Goal: Task Accomplishment & Management: Manage account settings

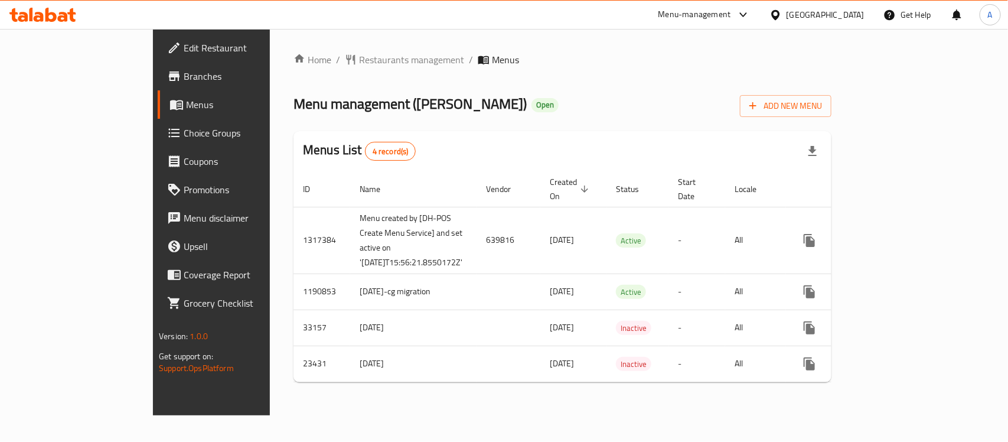
click at [184, 139] on span "Choice Groups" at bounding box center [248, 133] width 128 height 14
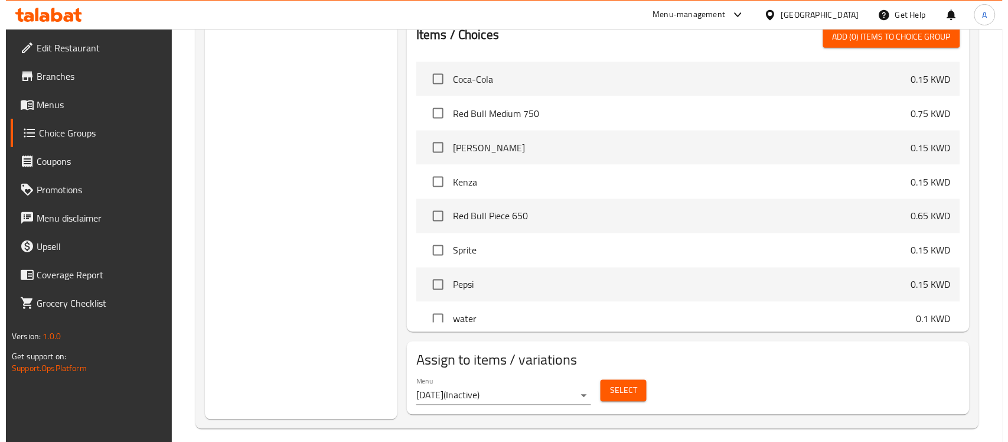
scroll to position [461, 0]
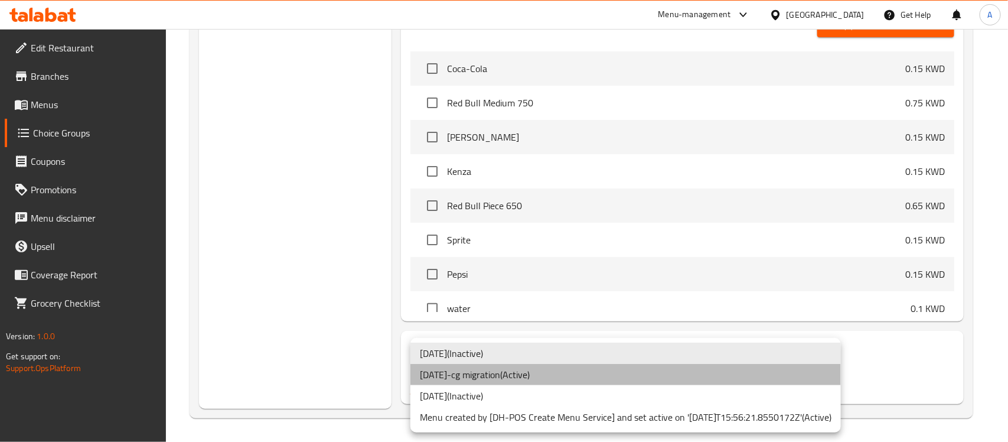
click at [523, 373] on li "[DATE]-cg migration ( Active )" at bounding box center [625, 374] width 430 height 21
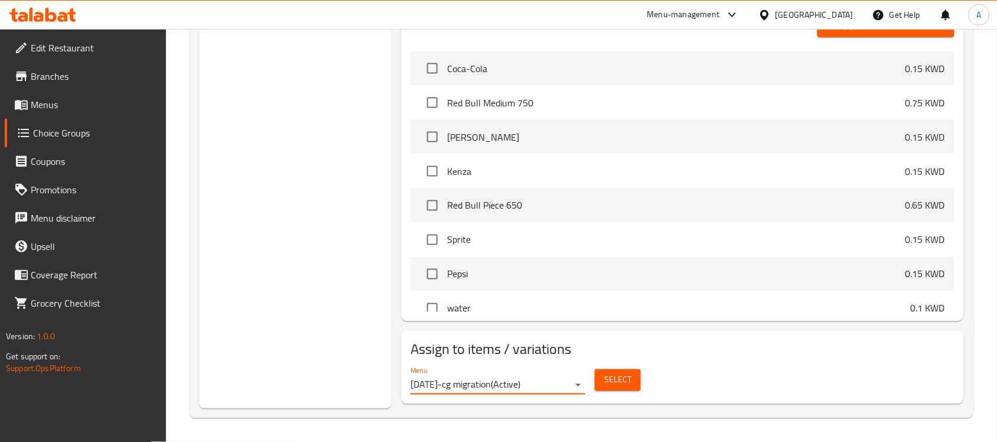
click at [600, 380] on button "Select" at bounding box center [618, 380] width 46 height 22
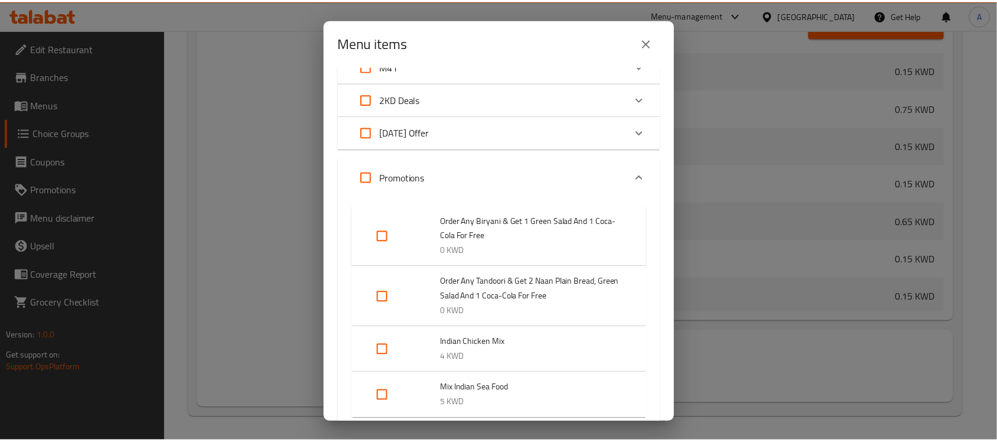
scroll to position [201, 0]
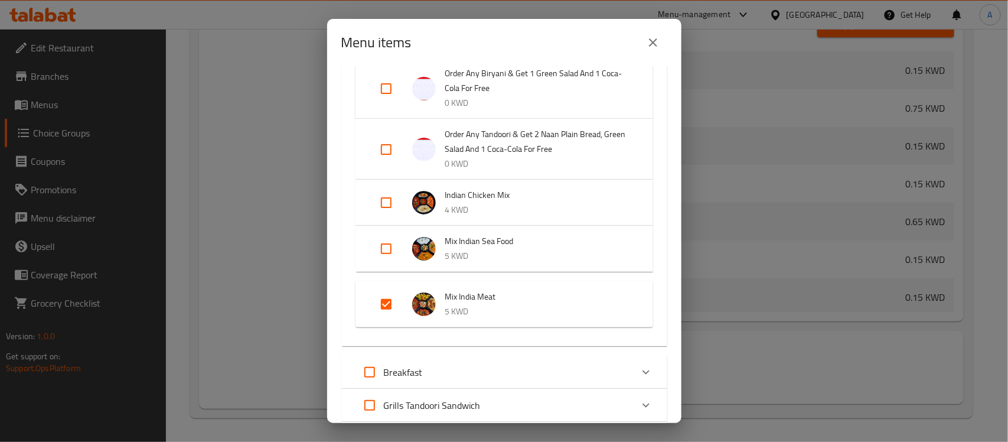
click at [659, 42] on icon "close" at bounding box center [653, 42] width 14 height 14
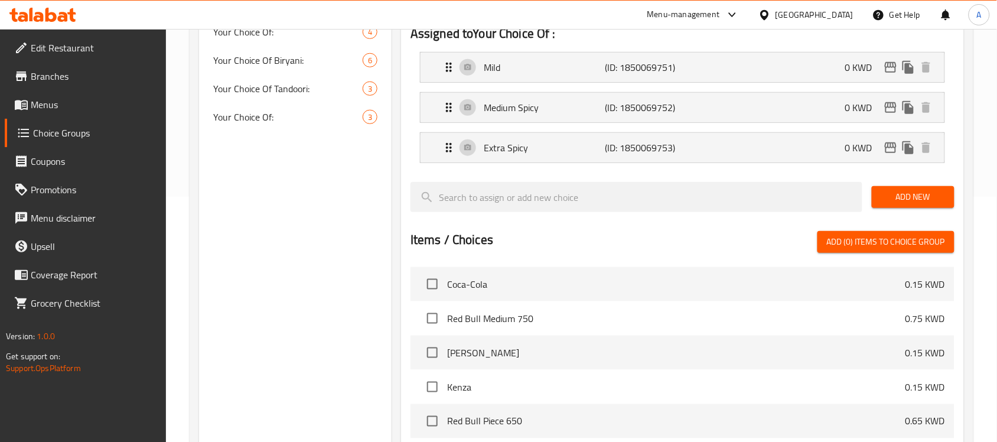
scroll to position [18, 0]
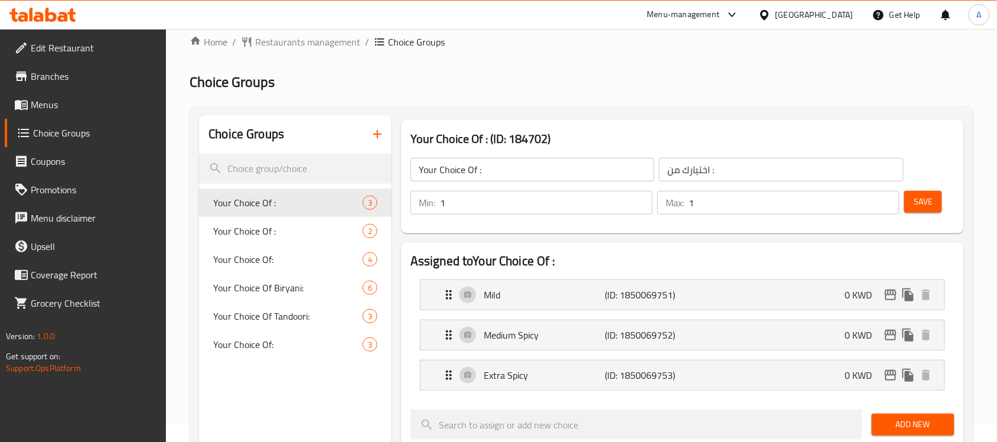
click at [65, 112] on link "Menus" at bounding box center [86, 104] width 162 height 28
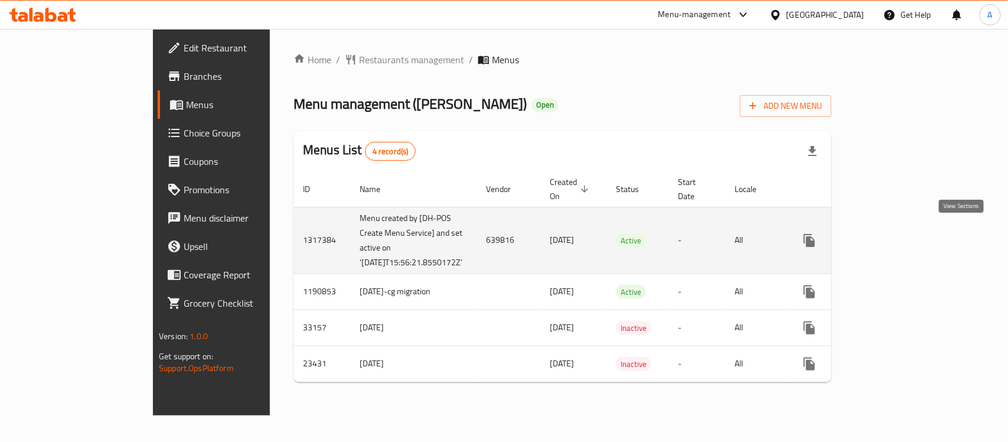
click at [900, 237] on icon "enhanced table" at bounding box center [894, 240] width 11 height 11
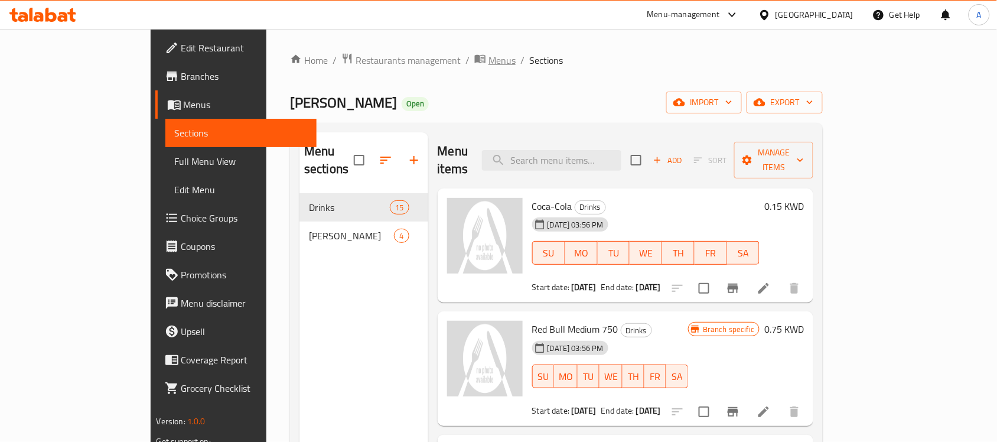
click at [474, 63] on span "breadcrumb" at bounding box center [481, 60] width 14 height 15
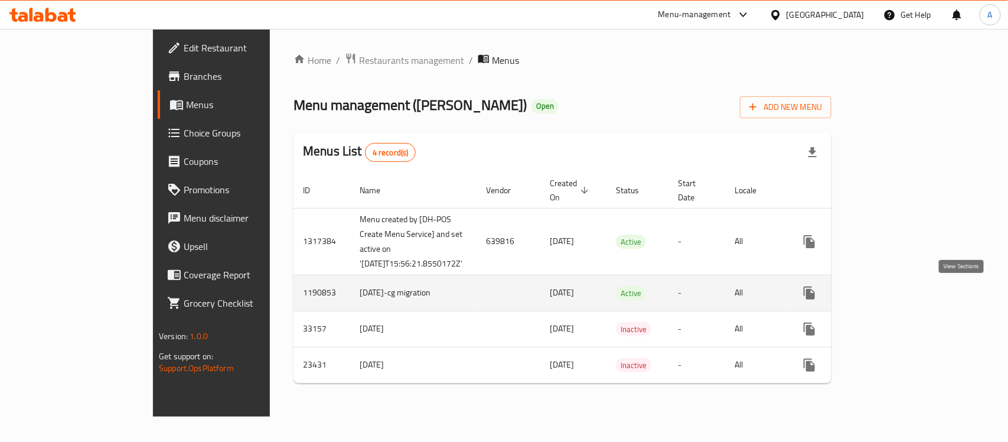
click at [900, 298] on icon "enhanced table" at bounding box center [894, 293] width 11 height 11
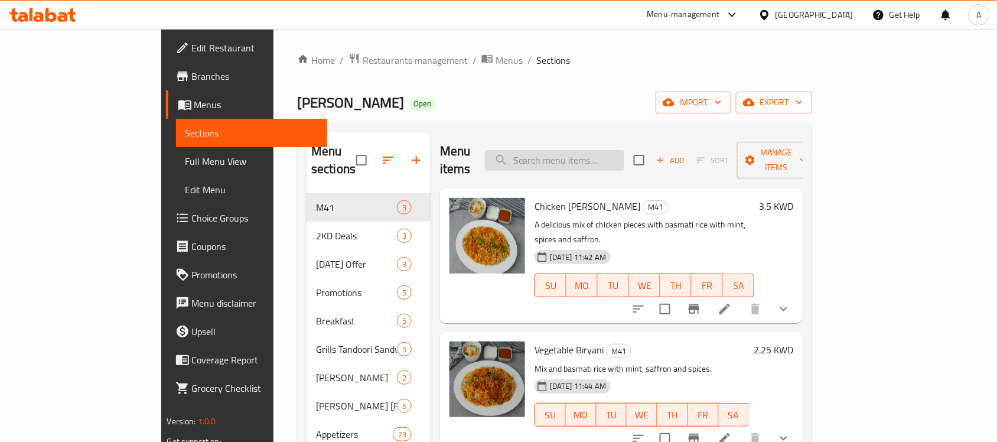
click at [624, 151] on input "search" at bounding box center [554, 160] width 139 height 21
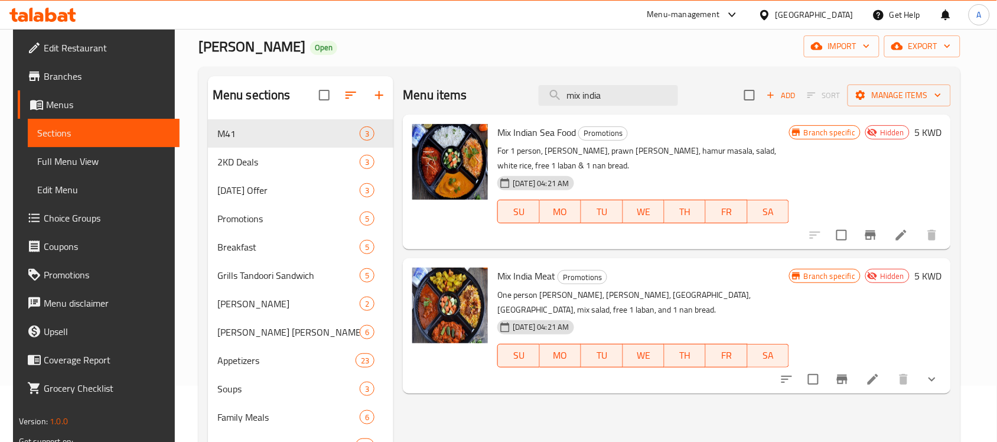
scroll to position [148, 0]
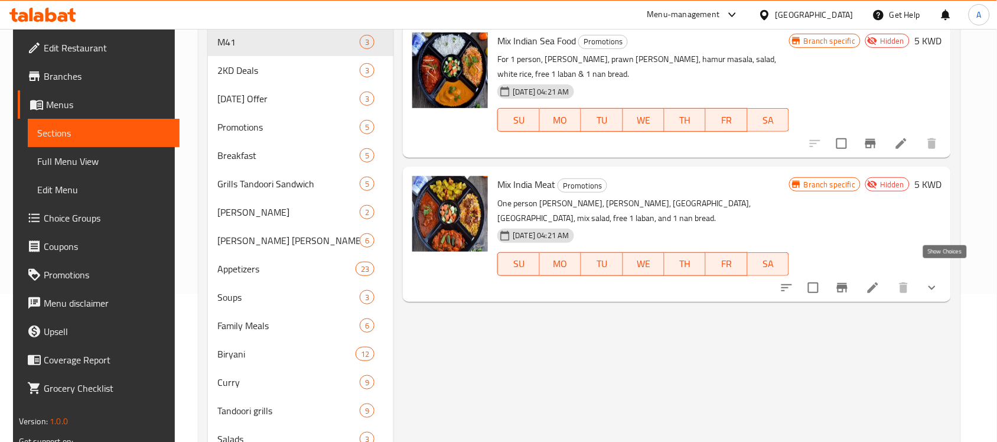
type input "mix india"
click at [939, 280] on icon "show more" at bounding box center [932, 287] width 14 height 14
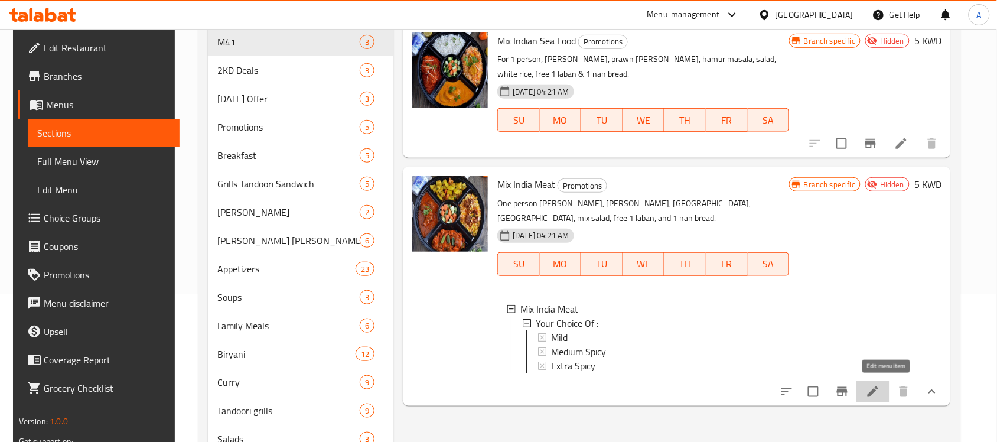
click at [878, 390] on icon at bounding box center [872, 391] width 11 height 11
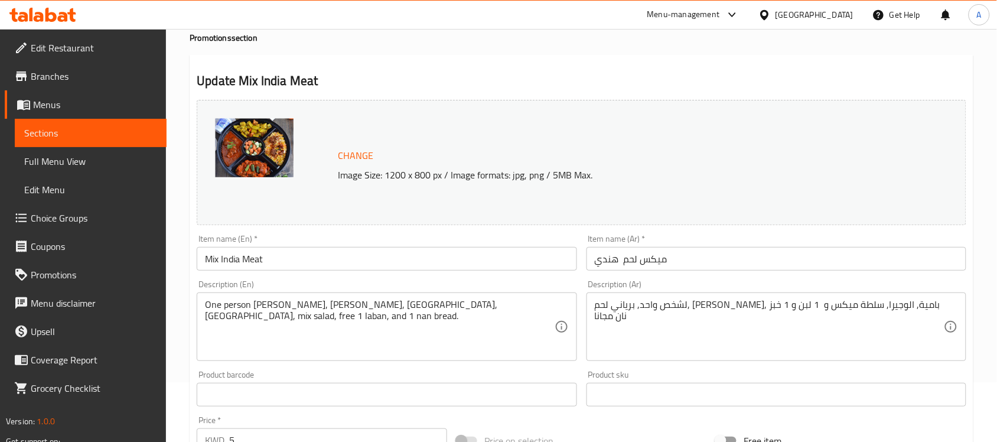
scroll to position [429, 0]
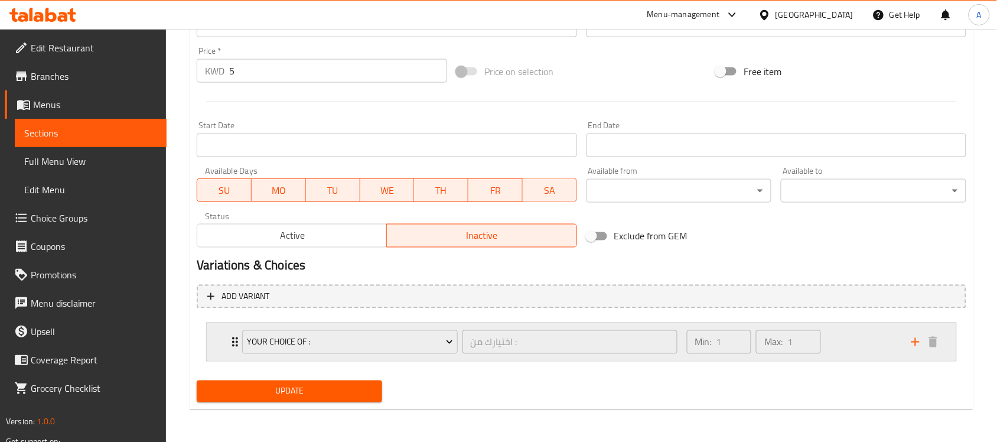
click at [857, 338] on div "Min: 1 ​ Max: 1 ​" at bounding box center [792, 342] width 224 height 38
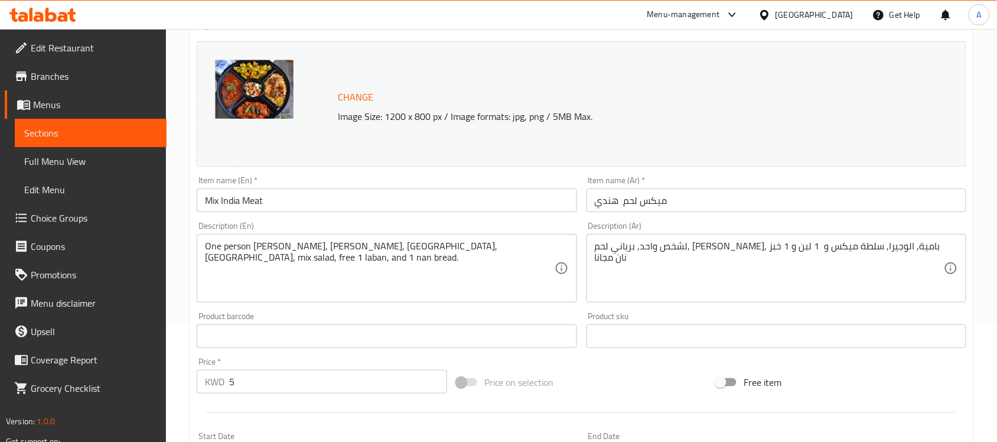
scroll to position [0, 0]
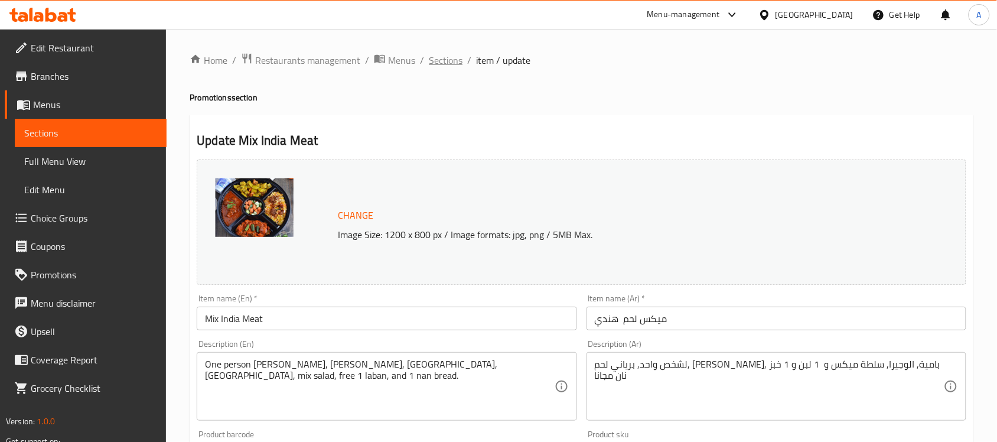
click at [453, 61] on span "Sections" at bounding box center [446, 60] width 34 height 14
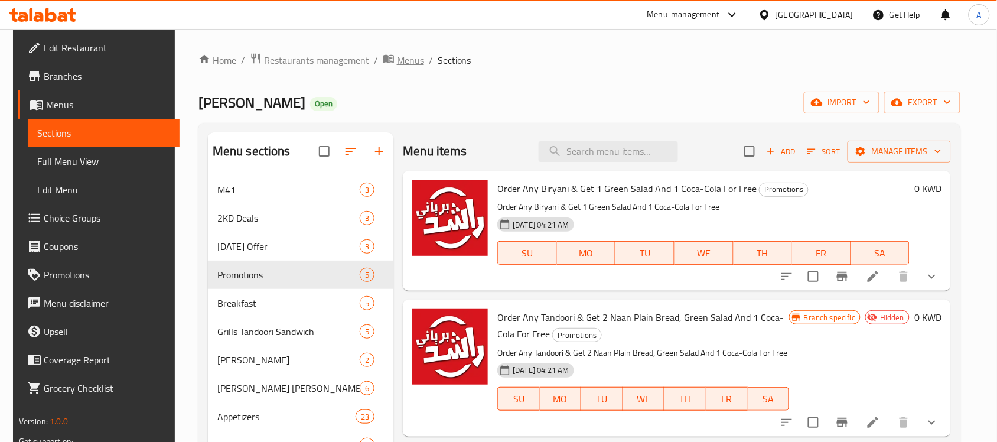
click at [397, 63] on span "Menus" at bounding box center [410, 60] width 27 height 14
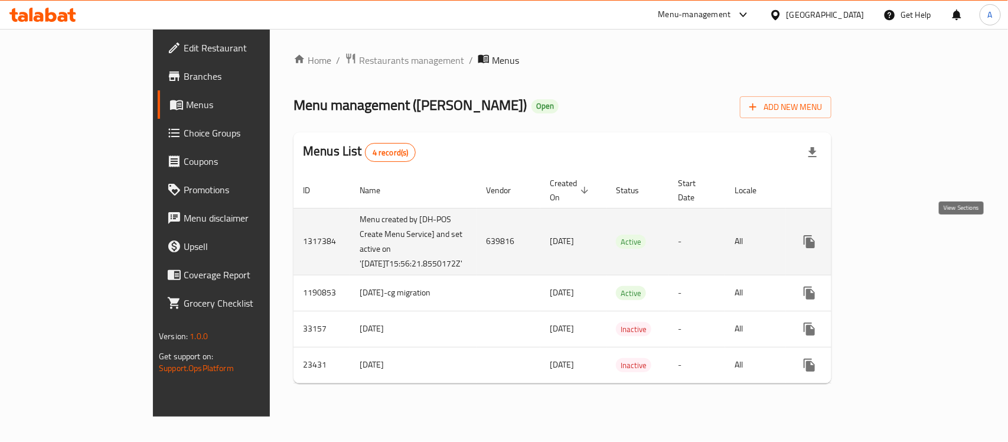
click at [902, 235] on icon "enhanced table" at bounding box center [895, 241] width 14 height 14
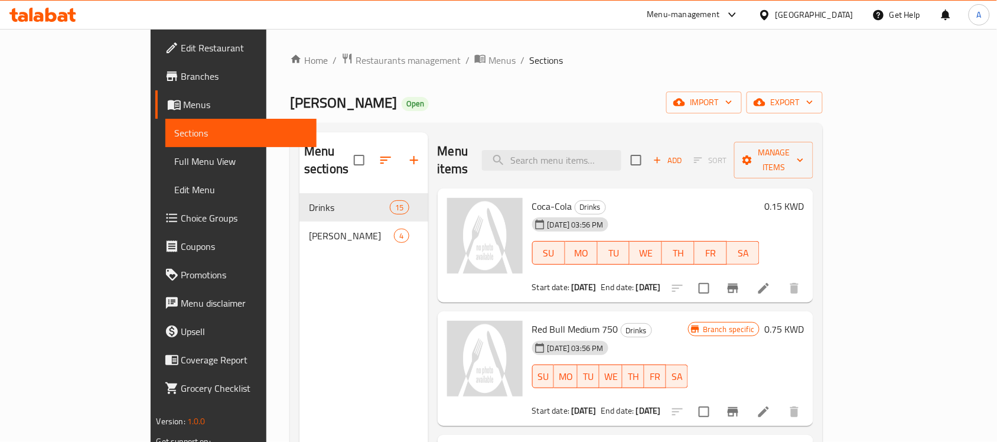
click at [181, 211] on span "Choice Groups" at bounding box center [244, 218] width 126 height 14
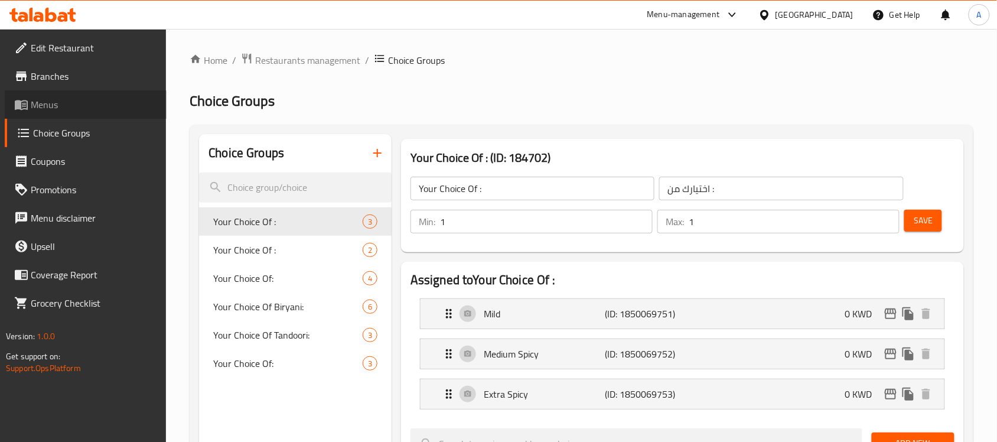
click at [65, 110] on span "Menus" at bounding box center [94, 104] width 126 height 14
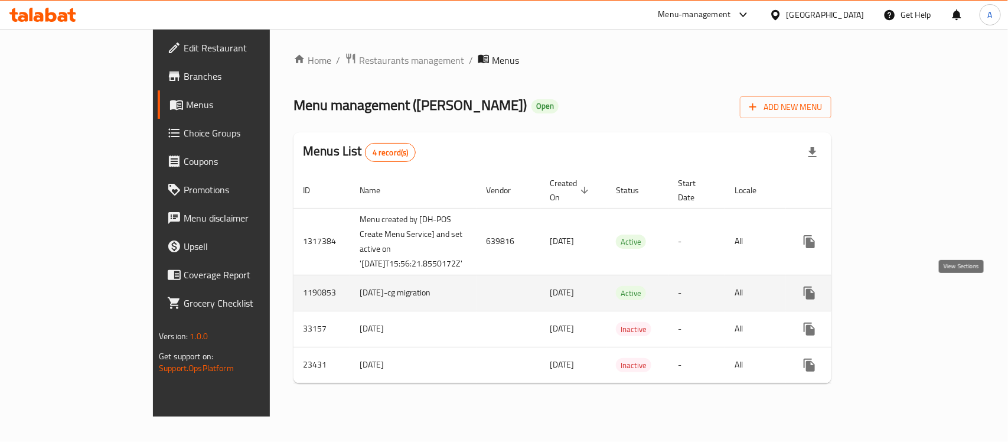
click at [900, 296] on icon "enhanced table" at bounding box center [894, 293] width 11 height 11
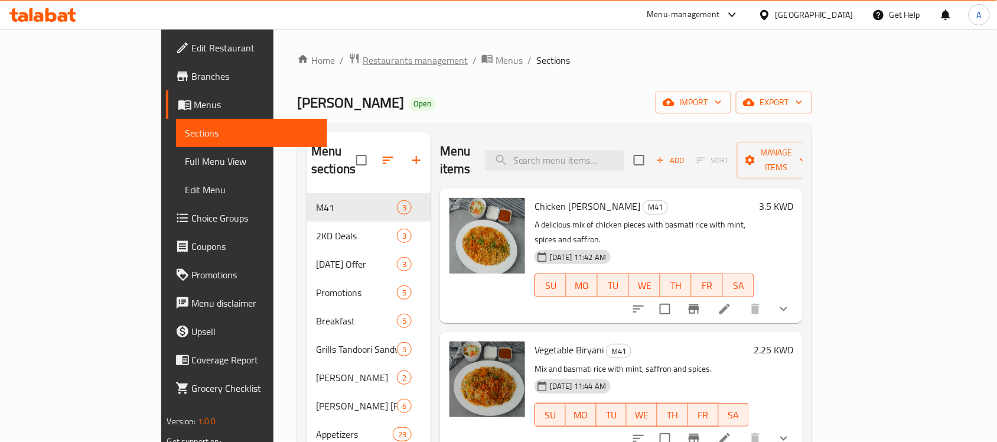
click at [363, 54] on span "Restaurants management" at bounding box center [415, 60] width 105 height 14
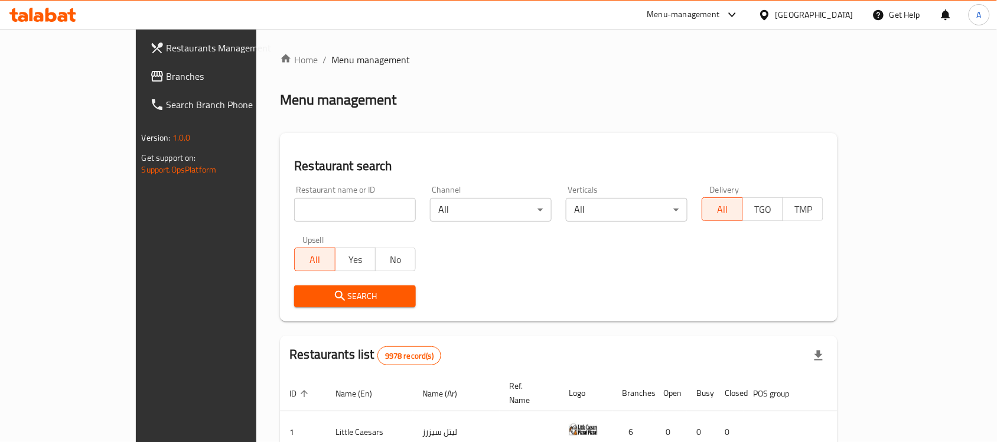
click at [317, 213] on input "search" at bounding box center [355, 210] width 122 height 24
paste input "6854"
type input "6854"
click button "Search" at bounding box center [355, 296] width 122 height 22
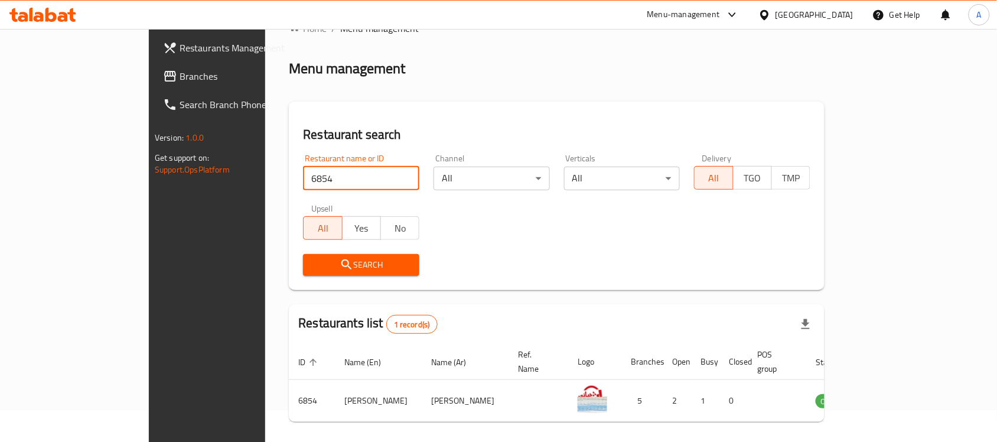
scroll to position [62, 0]
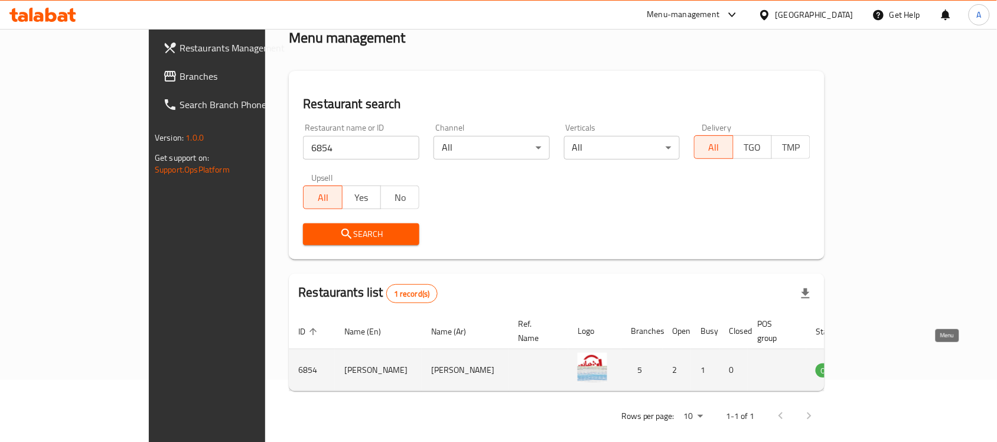
click at [891, 366] on icon "enhanced table" at bounding box center [884, 371] width 13 height 10
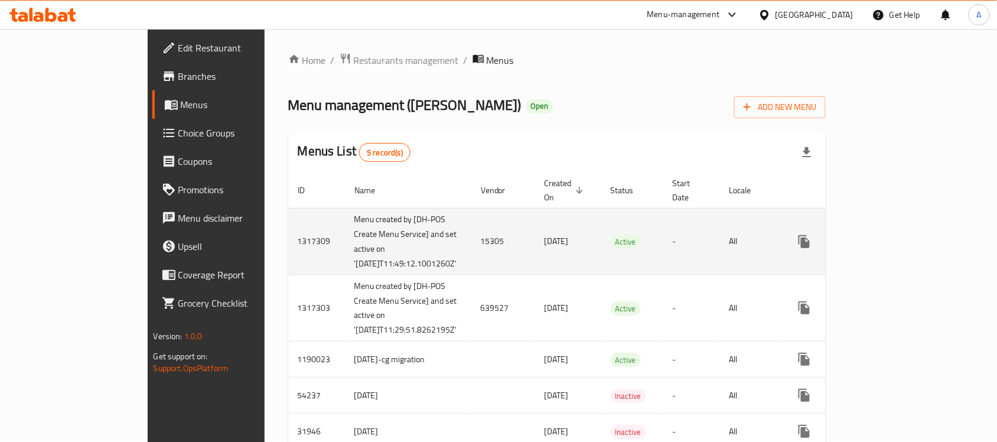
scroll to position [59, 0]
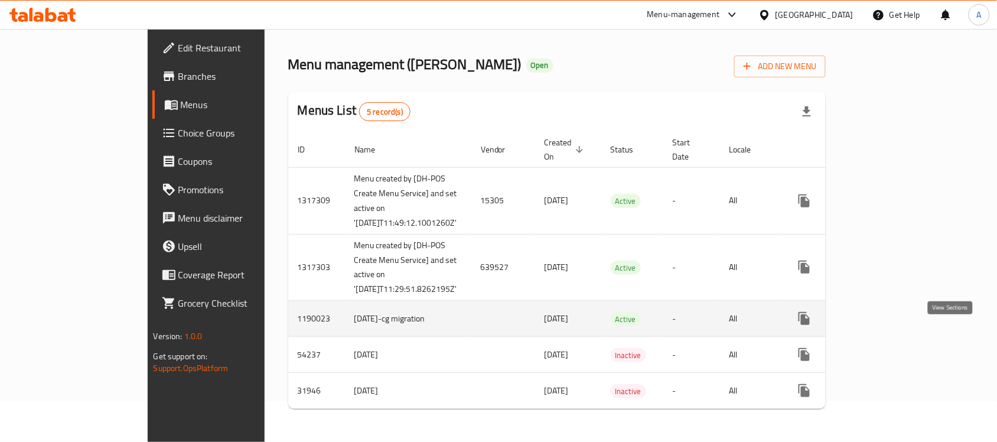
click at [903, 319] on link "enhanced table" at bounding box center [889, 318] width 28 height 28
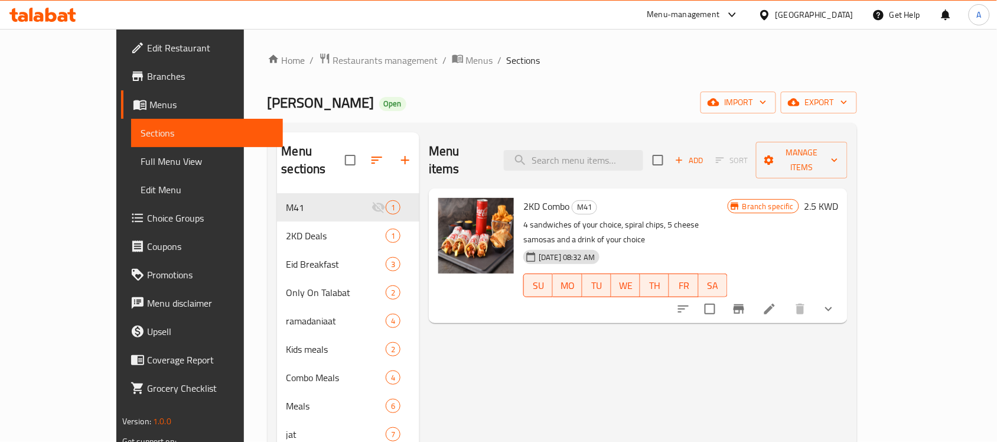
click at [147, 217] on span "Choice Groups" at bounding box center [210, 218] width 126 height 14
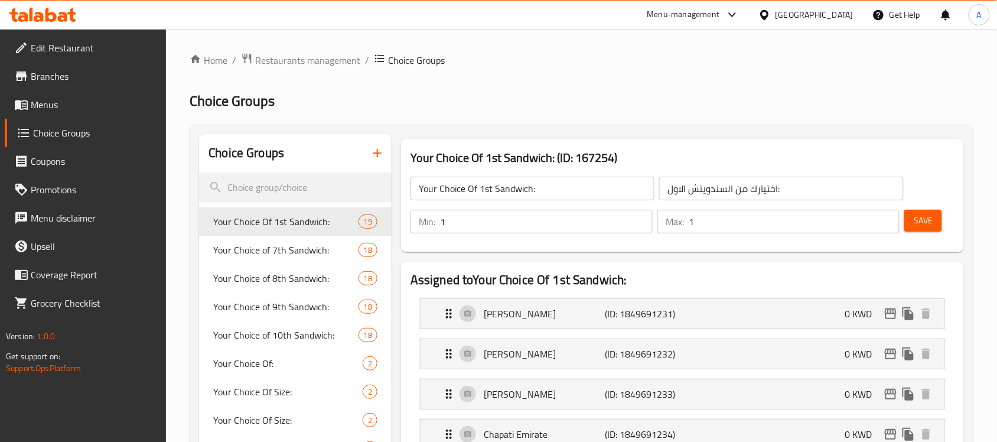
drag, startPoint x: 67, startPoint y: 105, endPoint x: 77, endPoint y: 104, distance: 10.7
click at [67, 105] on span "Menus" at bounding box center [94, 104] width 126 height 14
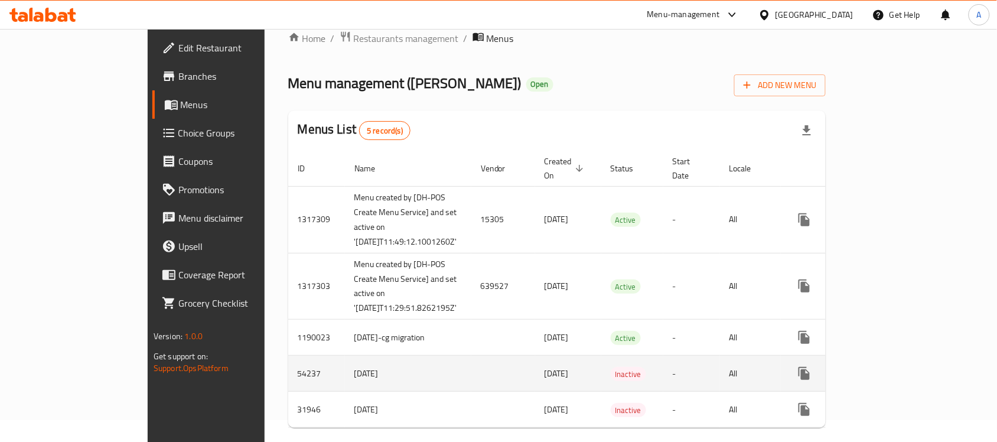
scroll to position [59, 0]
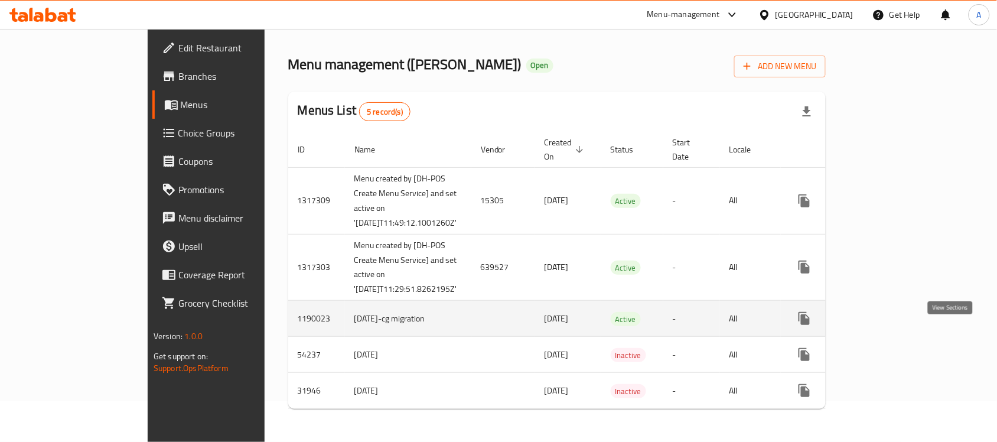
click at [896, 319] on icon "enhanced table" at bounding box center [889, 318] width 14 height 14
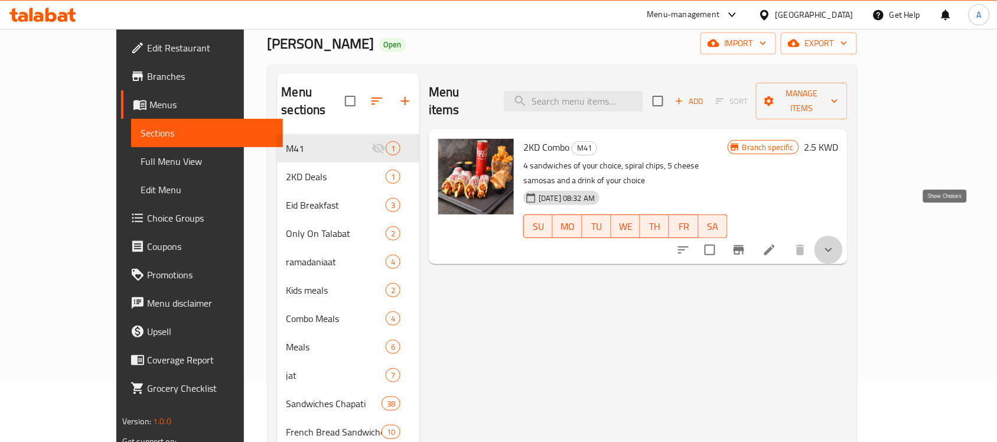
click at [836, 243] on icon "show more" at bounding box center [828, 250] width 14 height 14
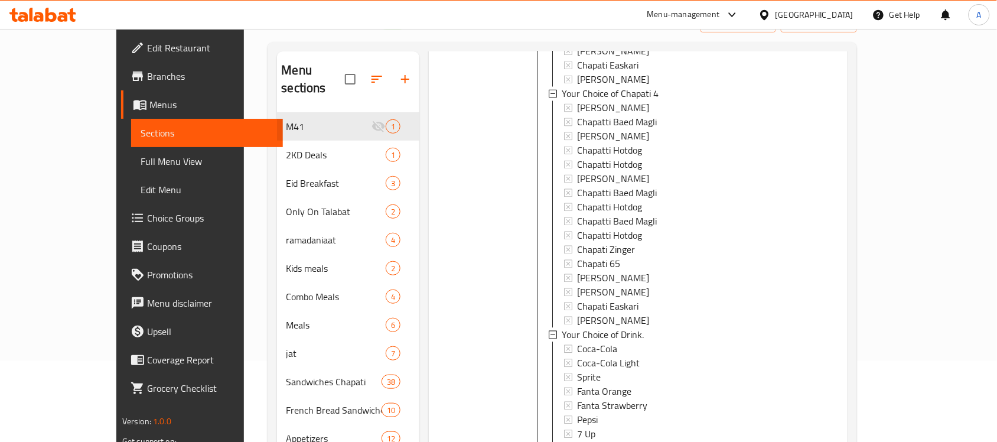
scroll to position [196, 0]
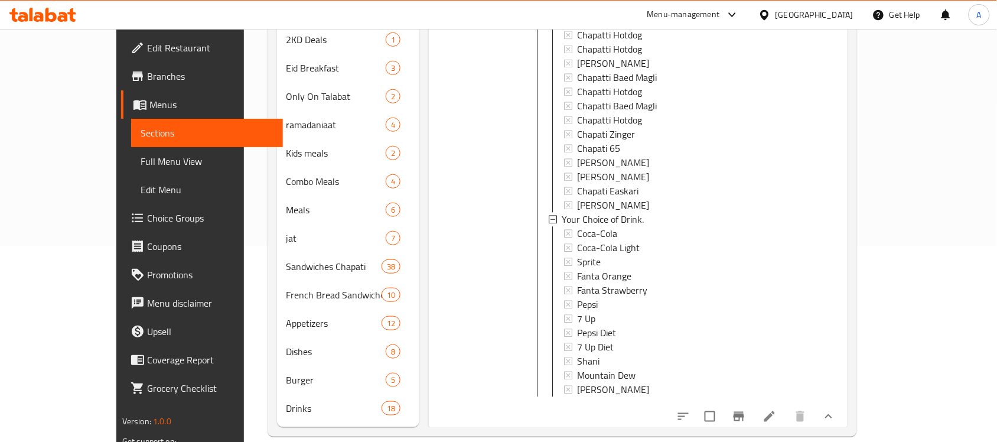
click at [776, 409] on icon at bounding box center [769, 416] width 14 height 14
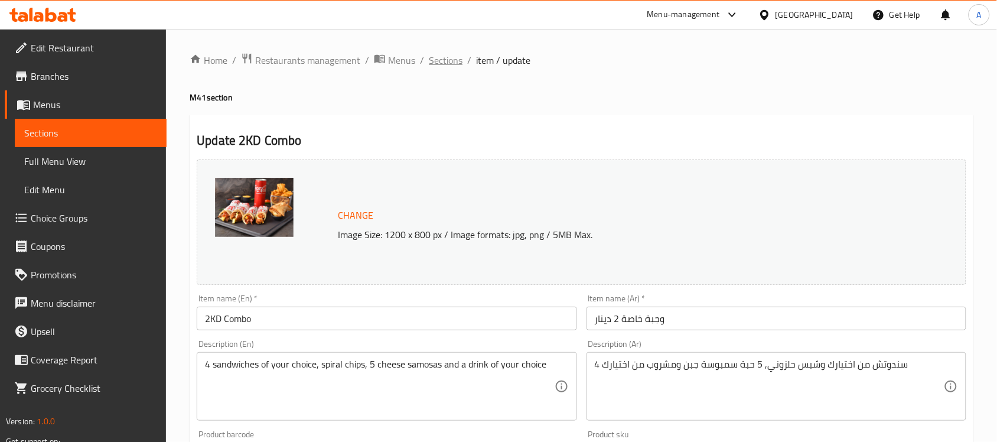
click at [438, 58] on span "Sections" at bounding box center [446, 60] width 34 height 14
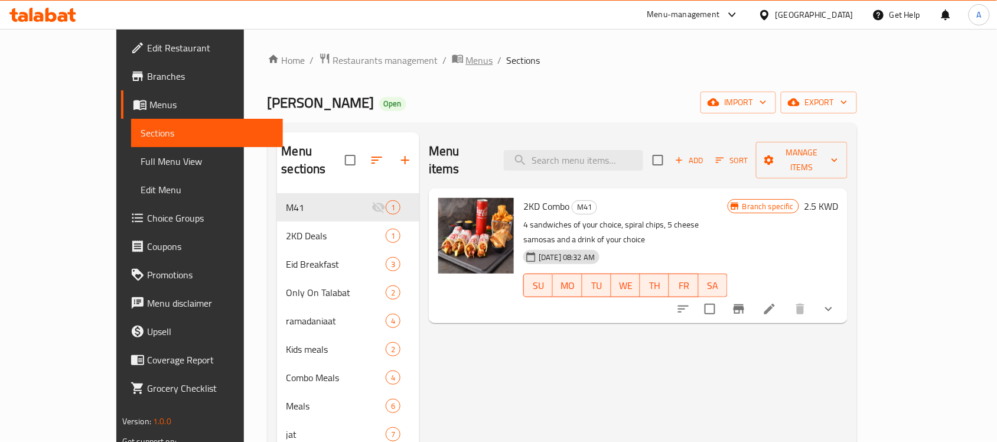
click at [466, 63] on span "Menus" at bounding box center [479, 60] width 27 height 14
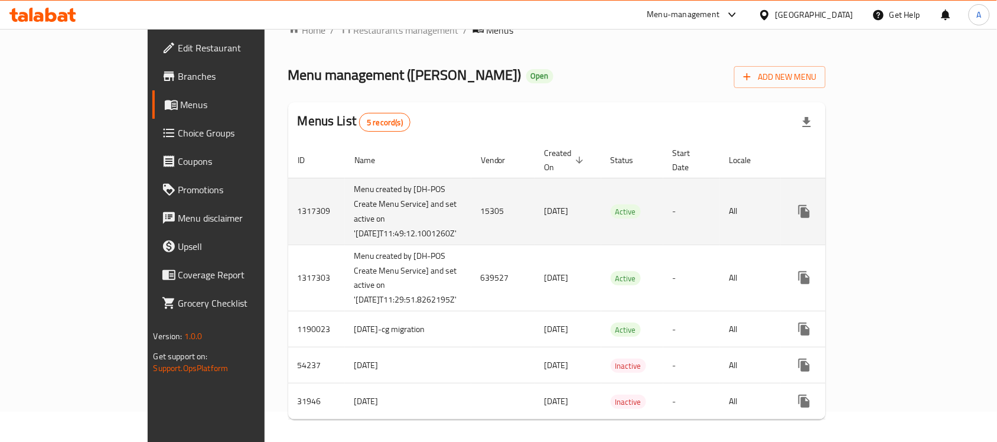
scroll to position [59, 0]
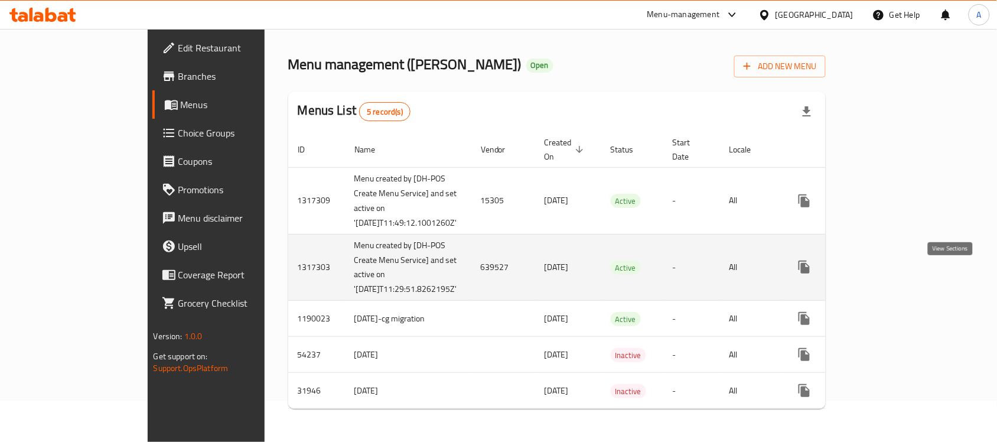
click at [896, 263] on icon "enhanced table" at bounding box center [889, 267] width 14 height 14
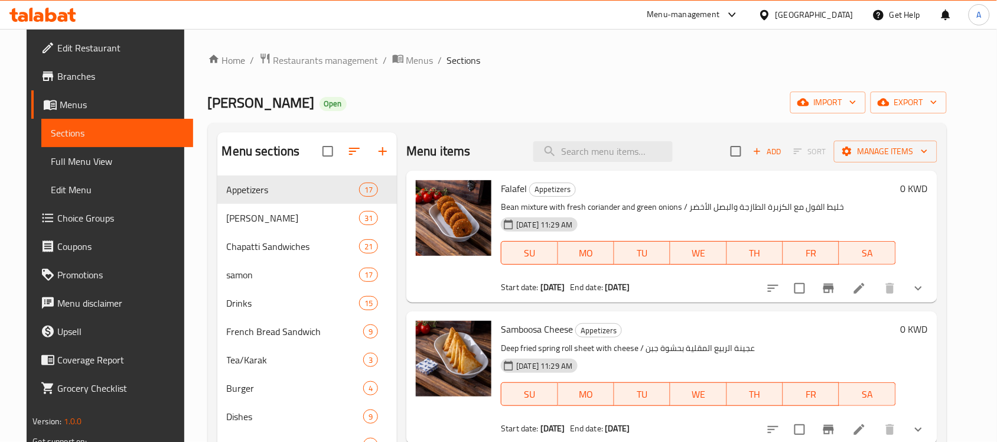
click at [932, 290] on button "show more" at bounding box center [918, 288] width 28 height 28
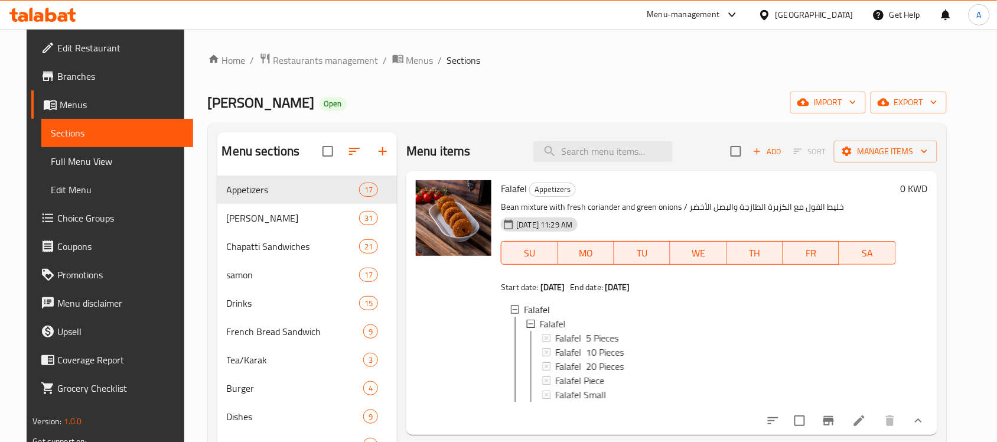
scroll to position [74, 0]
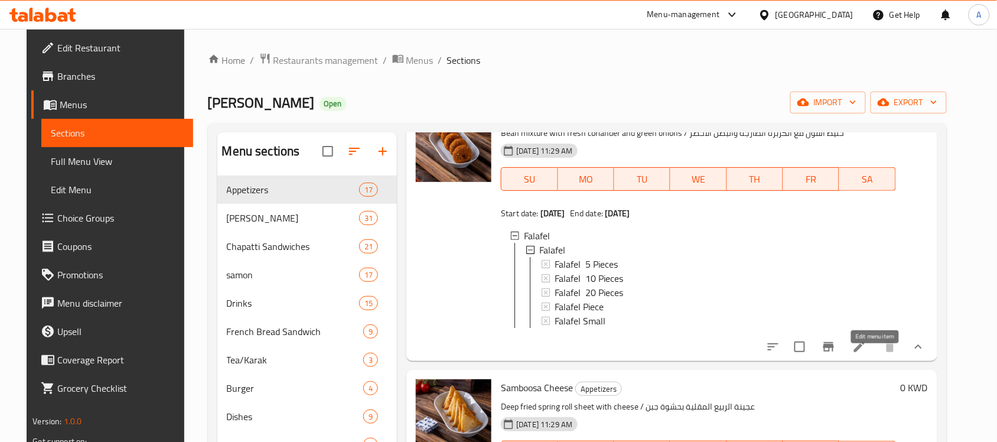
click at [866, 354] on icon at bounding box center [859, 347] width 14 height 14
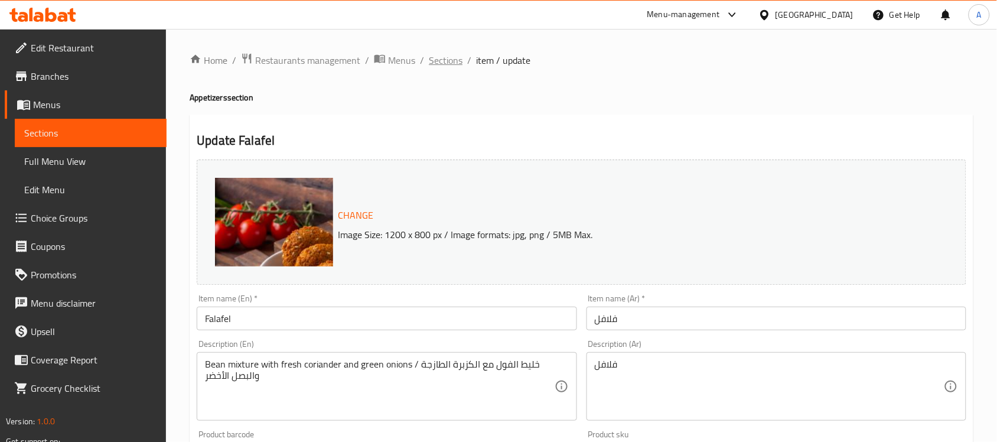
click at [441, 64] on span "Sections" at bounding box center [446, 60] width 34 height 14
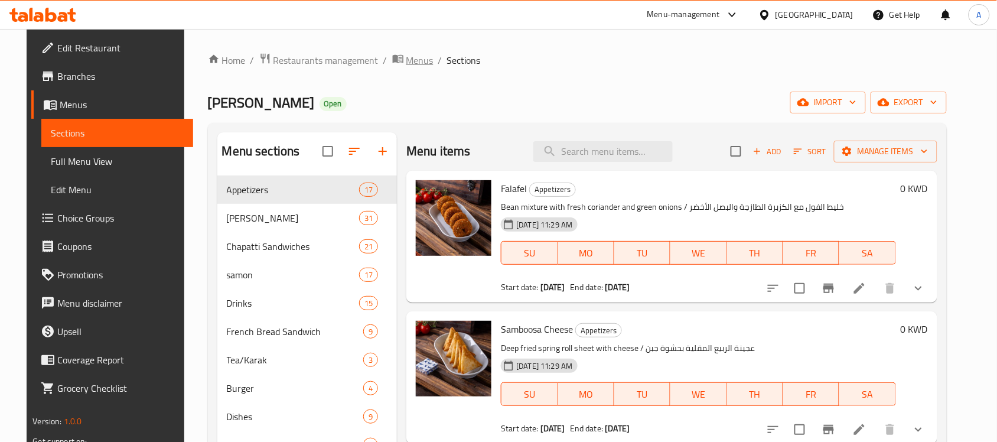
click at [406, 53] on span "Menus" at bounding box center [419, 60] width 27 height 14
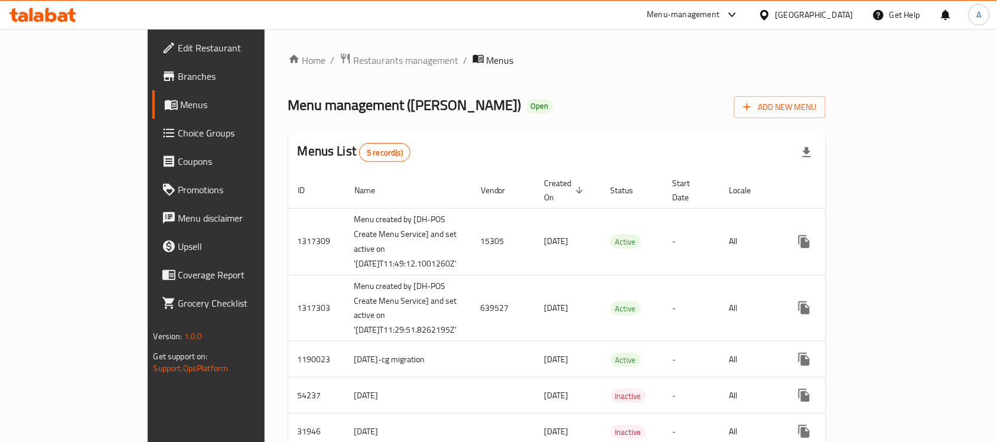
scroll to position [59, 0]
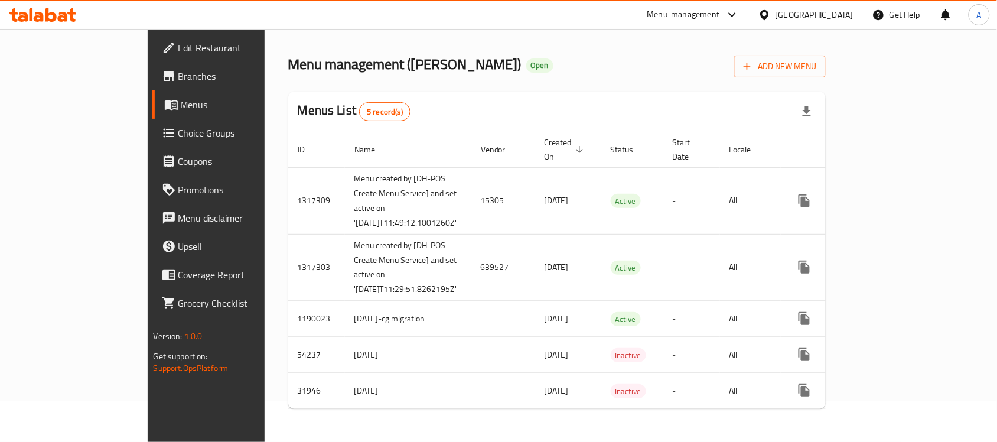
click at [913, 132] on th "Actions" at bounding box center [847, 150] width 132 height 36
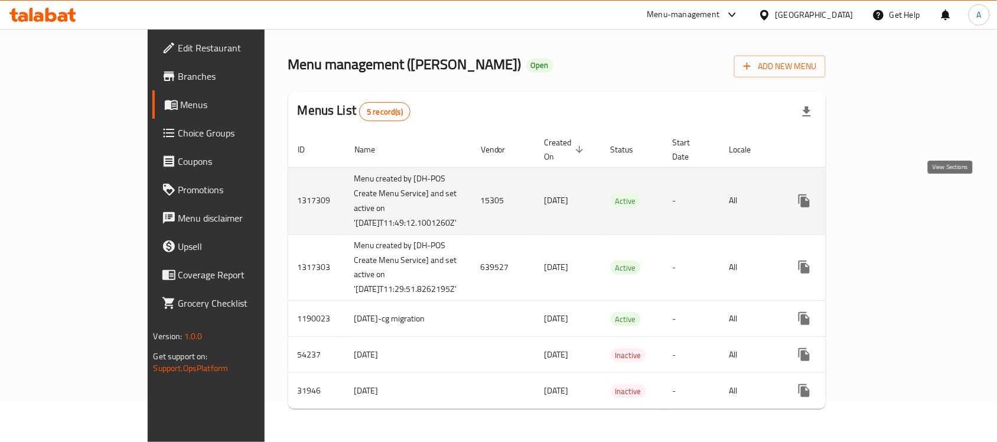
click at [903, 187] on link "enhanced table" at bounding box center [889, 201] width 28 height 28
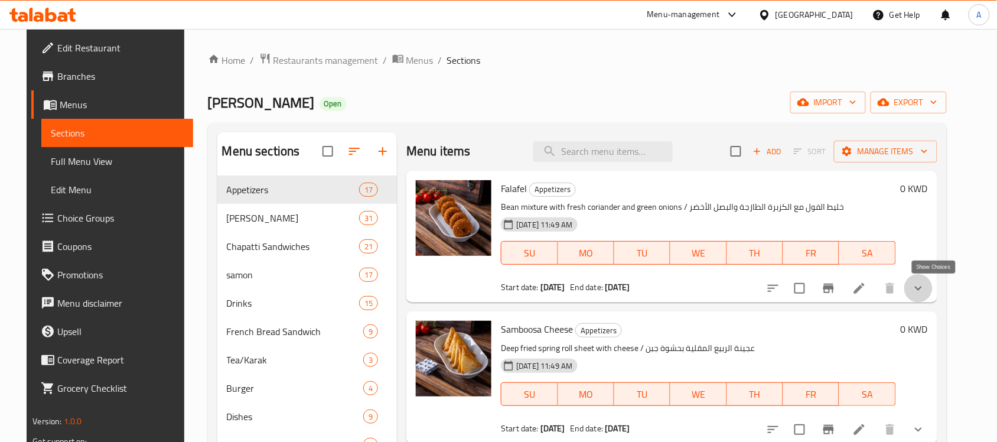
click at [925, 291] on icon "show more" at bounding box center [918, 288] width 14 height 14
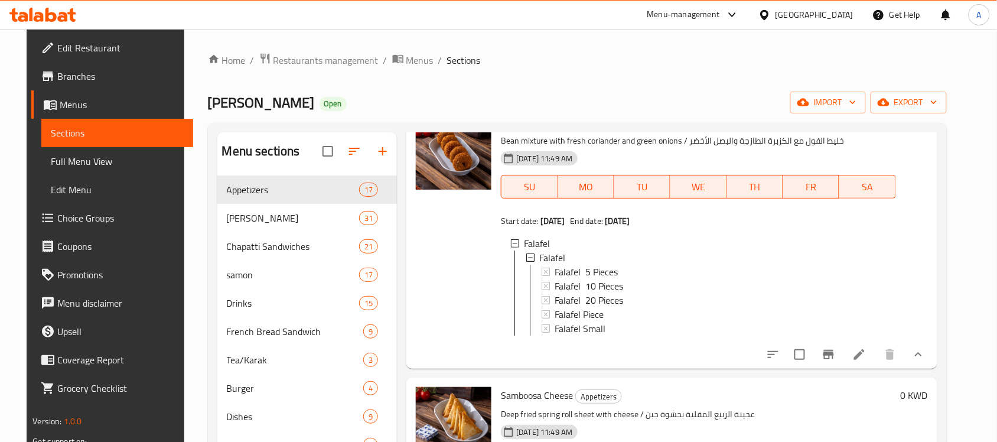
scroll to position [148, 0]
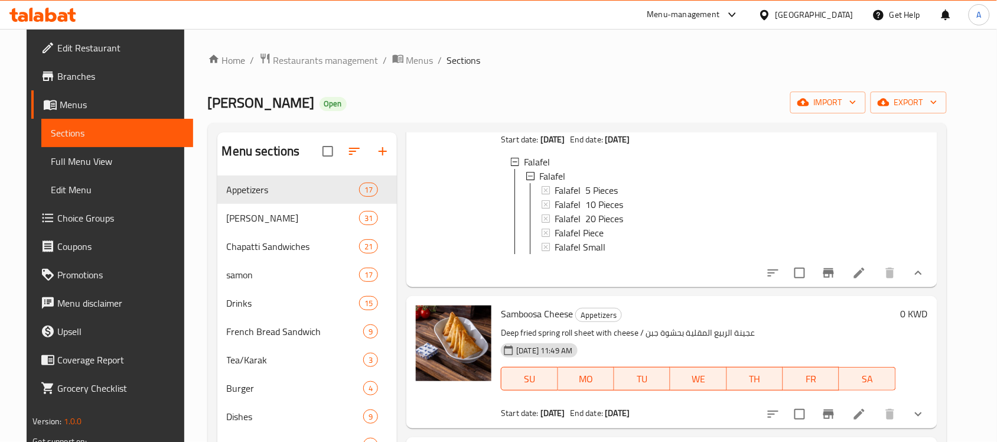
click at [867, 283] on li at bounding box center [859, 272] width 33 height 21
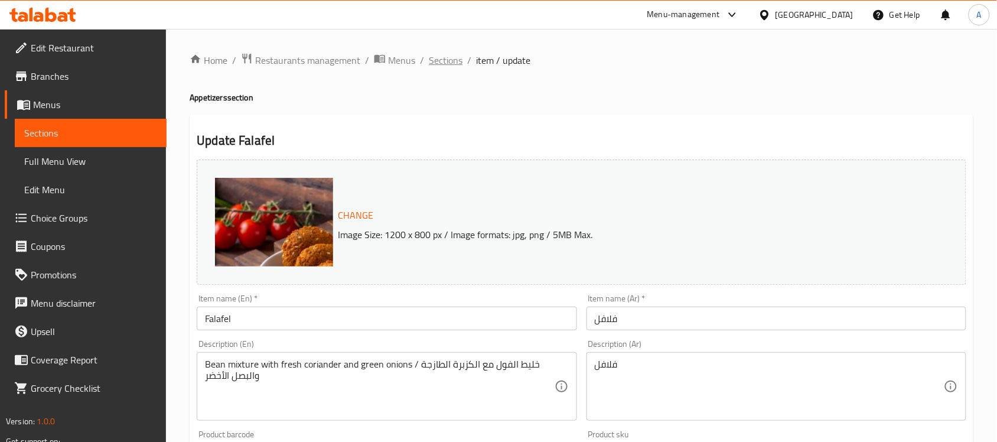
click at [440, 60] on span "Sections" at bounding box center [446, 60] width 34 height 14
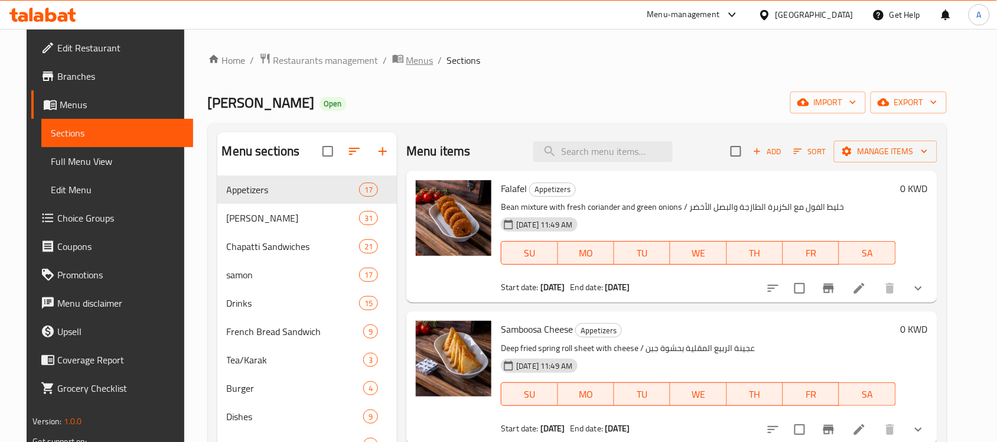
click at [406, 57] on span "Menus" at bounding box center [419, 60] width 27 height 14
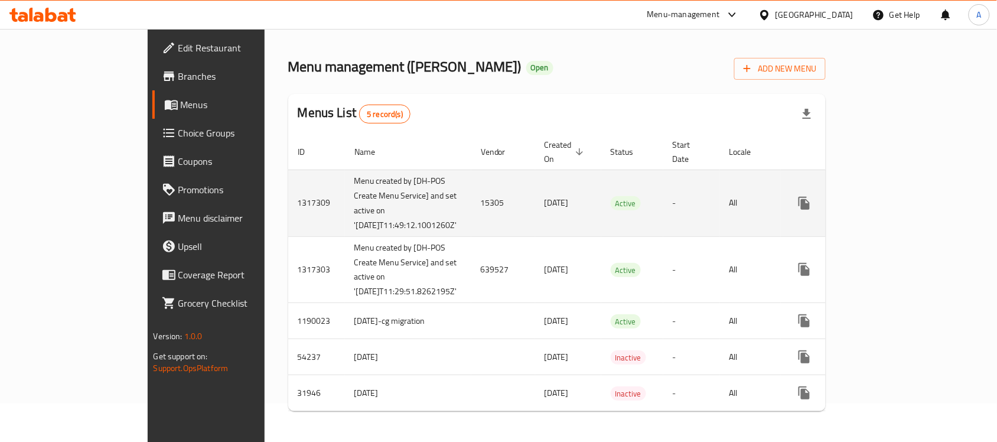
scroll to position [59, 0]
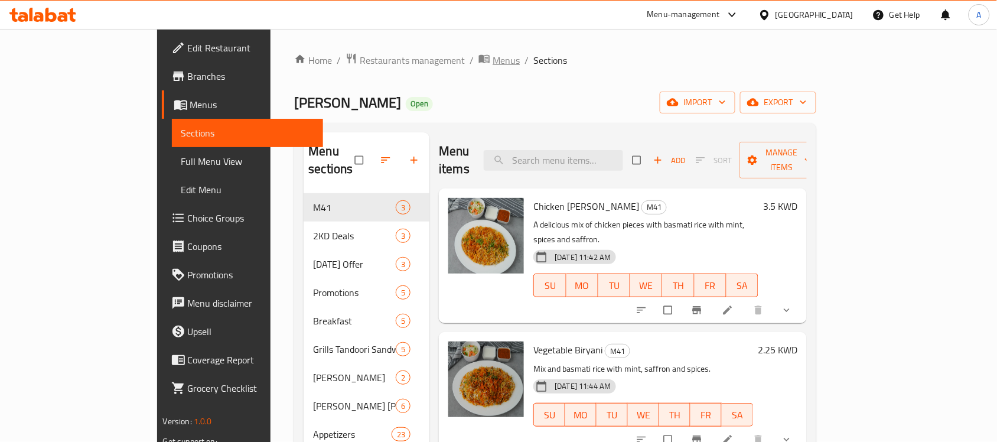
click at [492, 57] on span "Menus" at bounding box center [505, 60] width 27 height 14
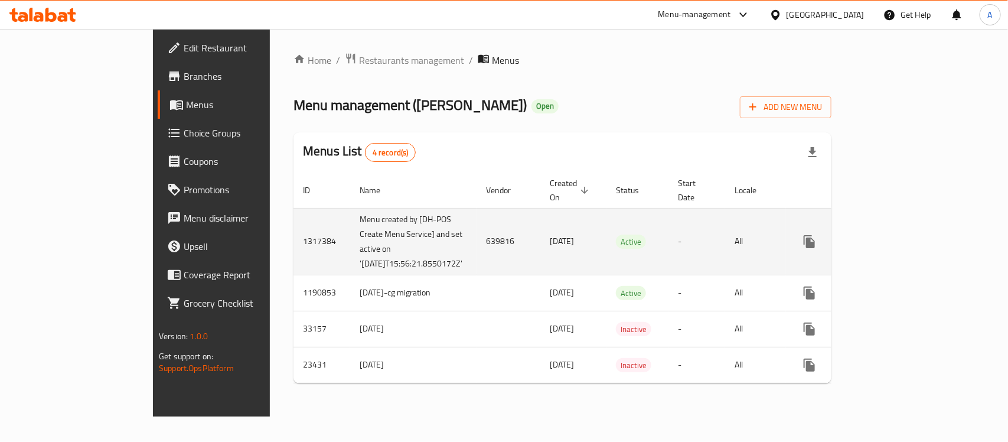
click at [902, 236] on icon "enhanced table" at bounding box center [895, 241] width 14 height 14
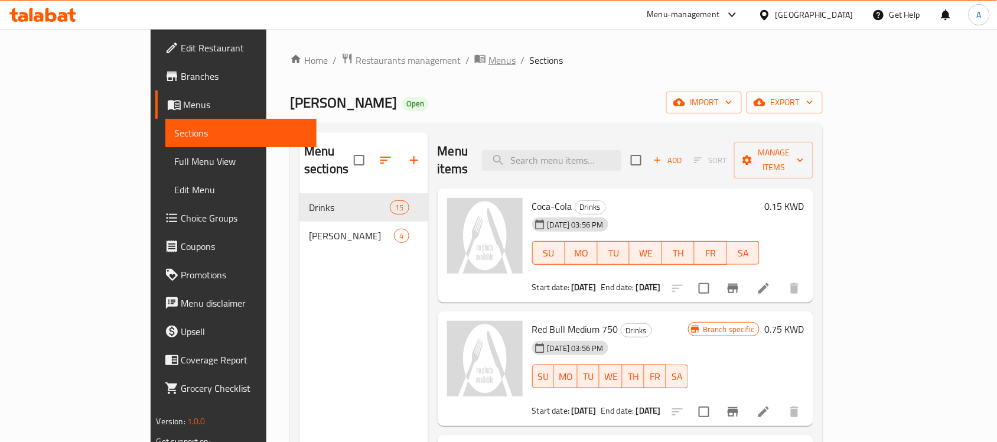
click at [488, 53] on span "Menus" at bounding box center [501, 60] width 27 height 14
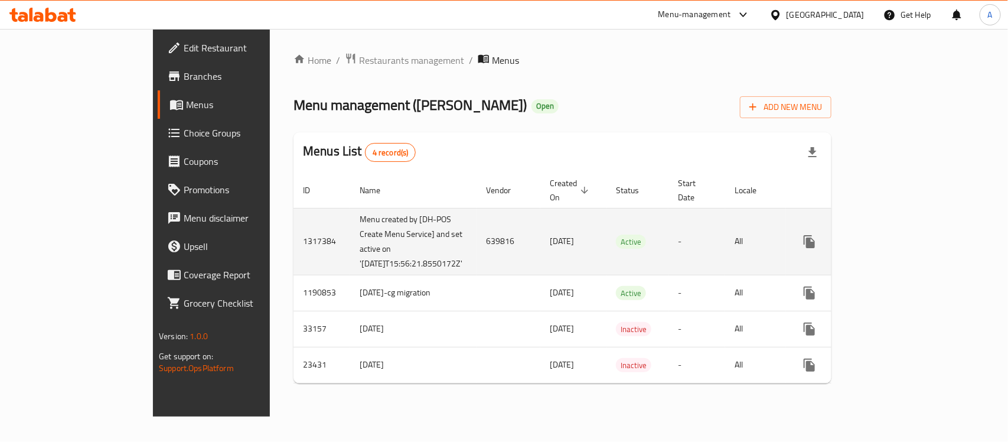
click at [477, 243] on td "639816" at bounding box center [509, 241] width 64 height 67
copy td "639816"
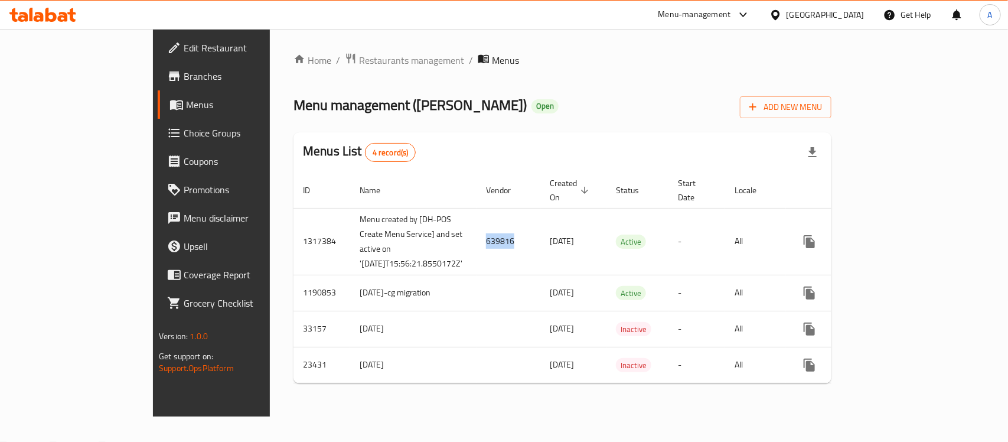
click at [184, 72] on span "Branches" at bounding box center [248, 76] width 128 height 14
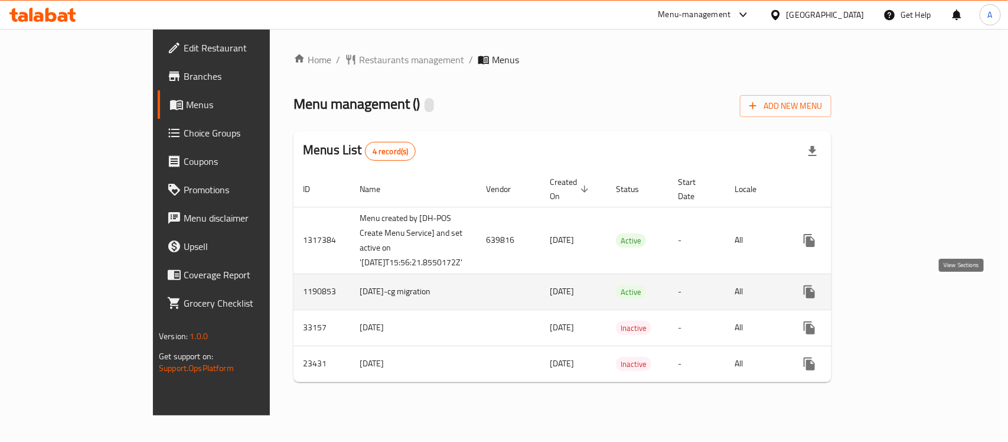
click at [902, 293] on icon "enhanced table" at bounding box center [895, 292] width 14 height 14
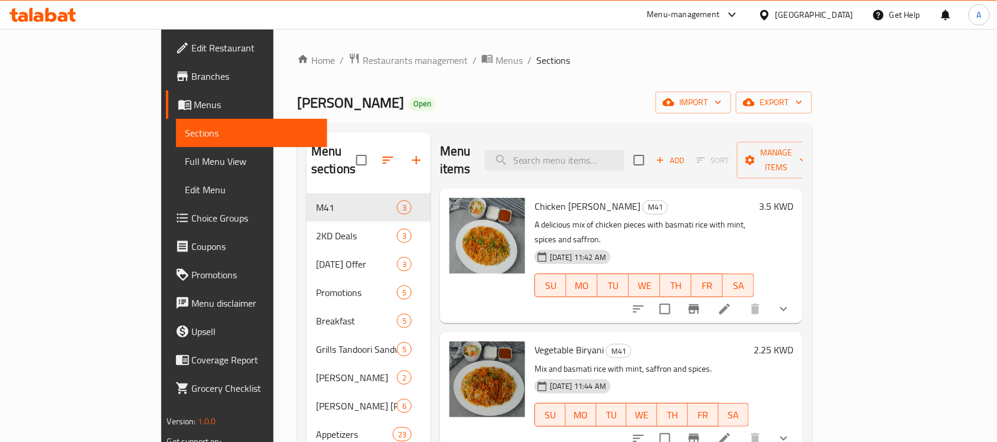
click at [798, 295] on button "show more" at bounding box center [783, 309] width 28 height 28
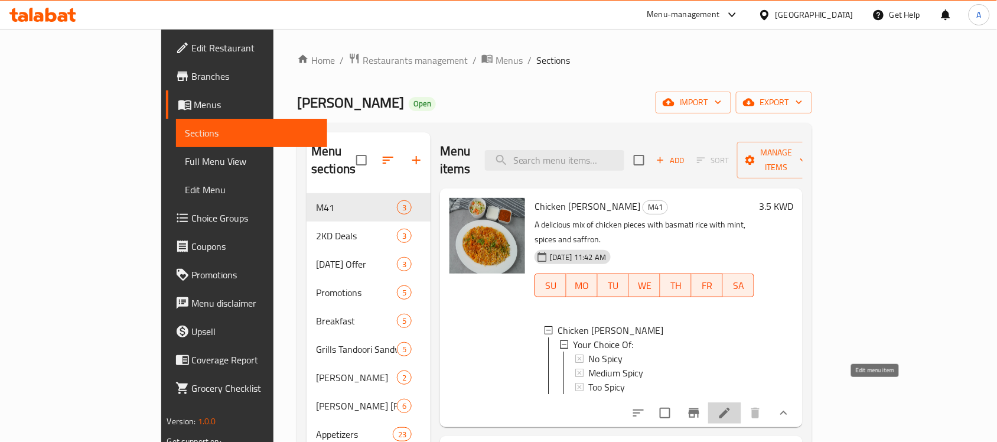
click at [730, 407] on icon at bounding box center [724, 412] width 11 height 11
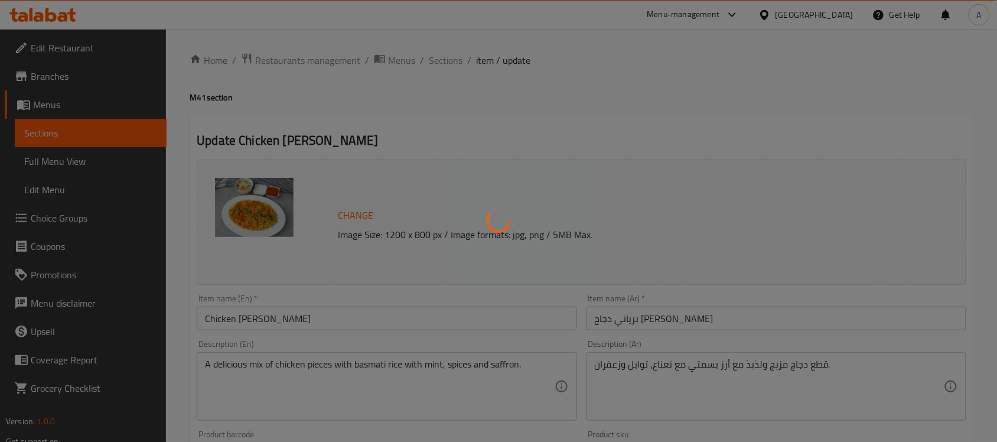
click at [406, 62] on div at bounding box center [498, 221] width 997 height 442
type input "اختيارك من:"
type input "1"
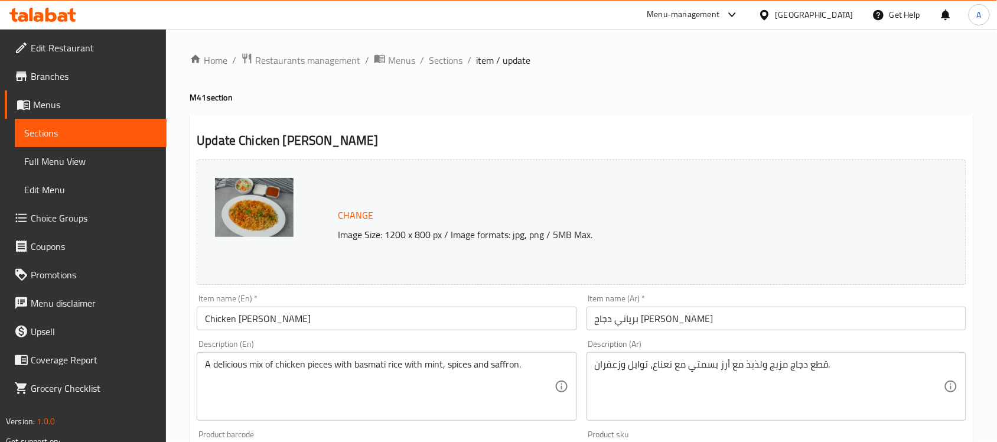
click at [405, 62] on span "Menus" at bounding box center [401, 60] width 27 height 14
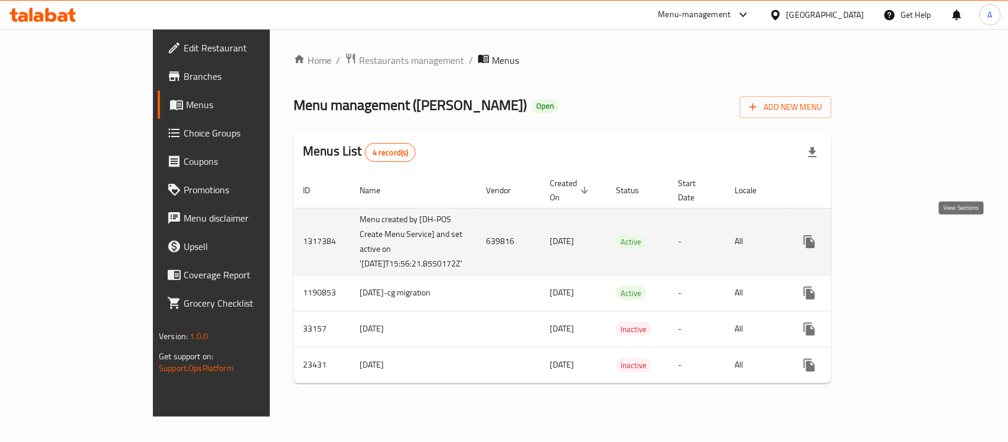
click at [909, 243] on link "enhanced table" at bounding box center [894, 241] width 28 height 28
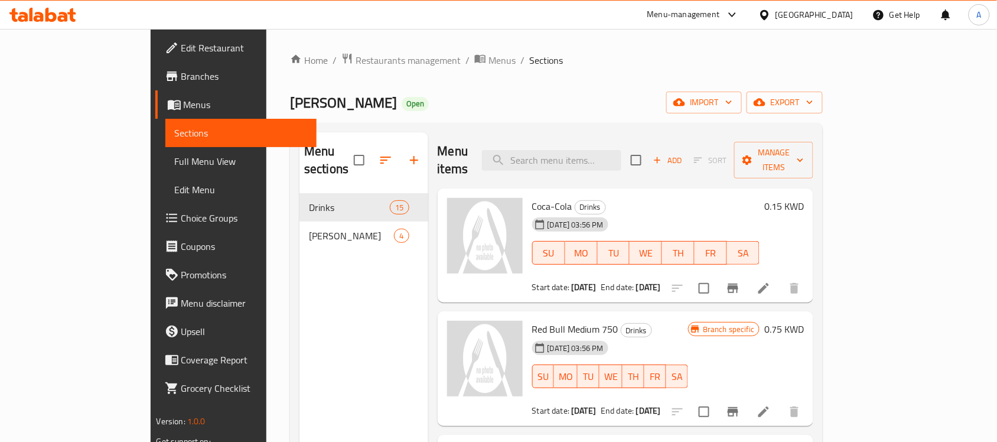
click at [181, 211] on span "Choice Groups" at bounding box center [244, 218] width 126 height 14
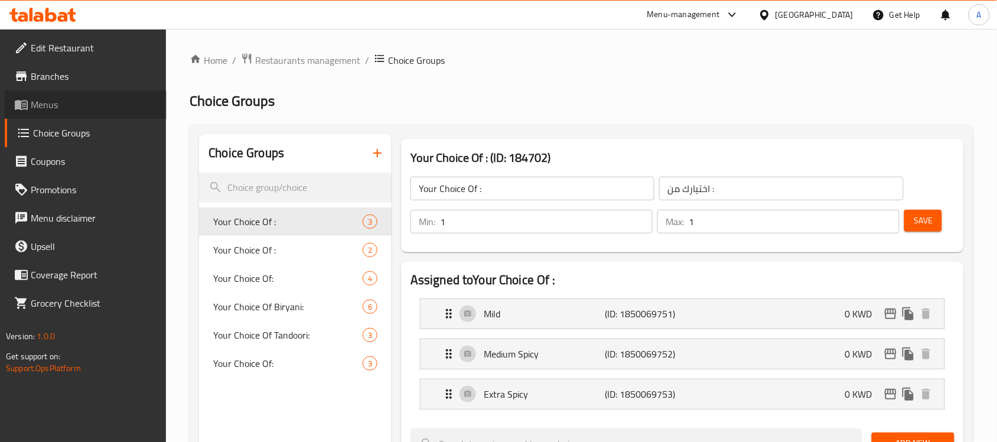
click at [40, 104] on span "Menus" at bounding box center [94, 104] width 126 height 14
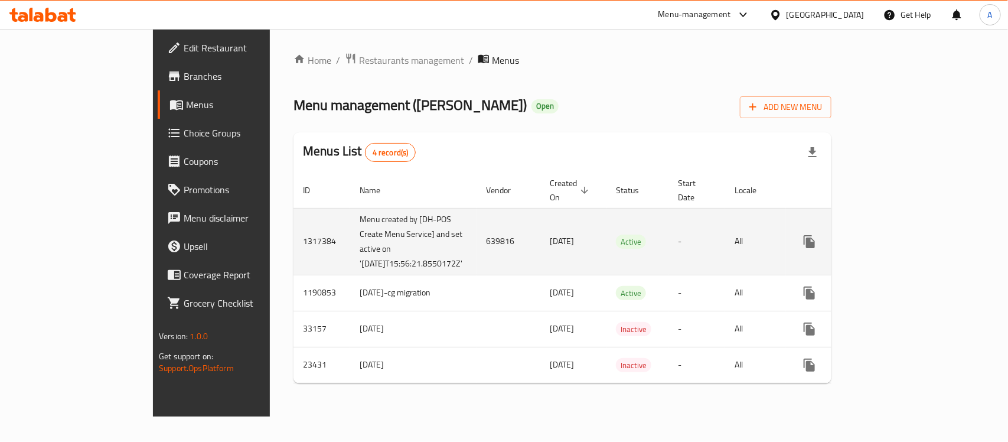
click at [902, 237] on icon "enhanced table" at bounding box center [895, 241] width 14 height 14
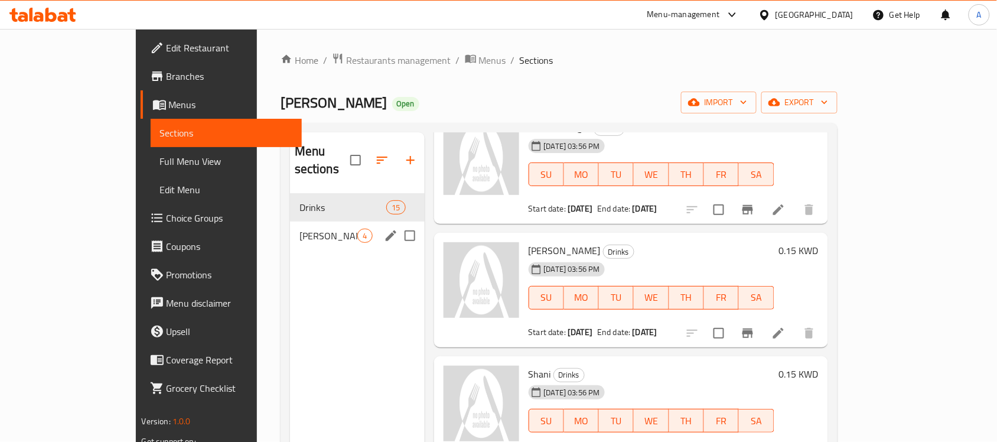
click at [299, 229] on span "[PERSON_NAME]" at bounding box center [328, 236] width 58 height 14
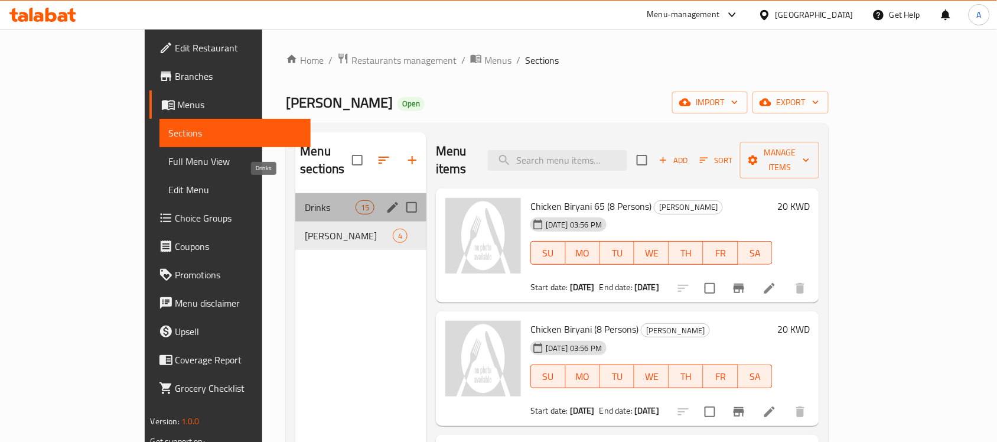
click at [305, 200] on span "Drinks" at bounding box center [330, 207] width 50 height 14
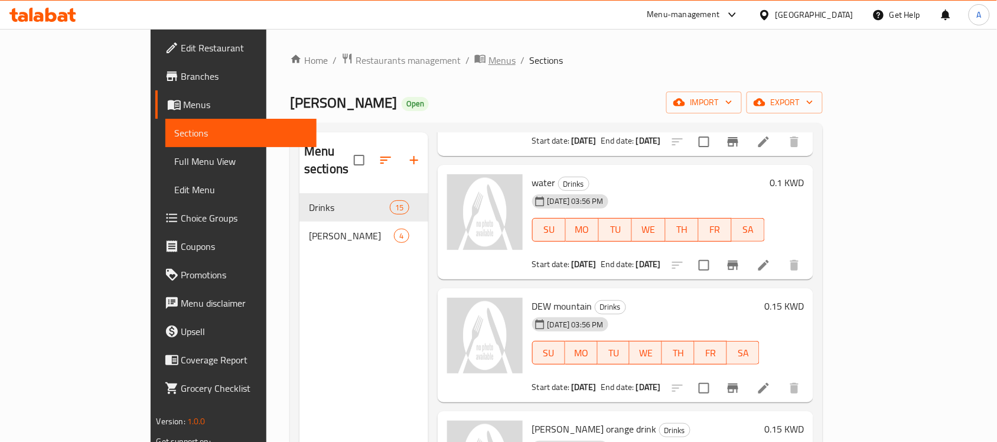
click at [488, 59] on span "Menus" at bounding box center [501, 60] width 27 height 14
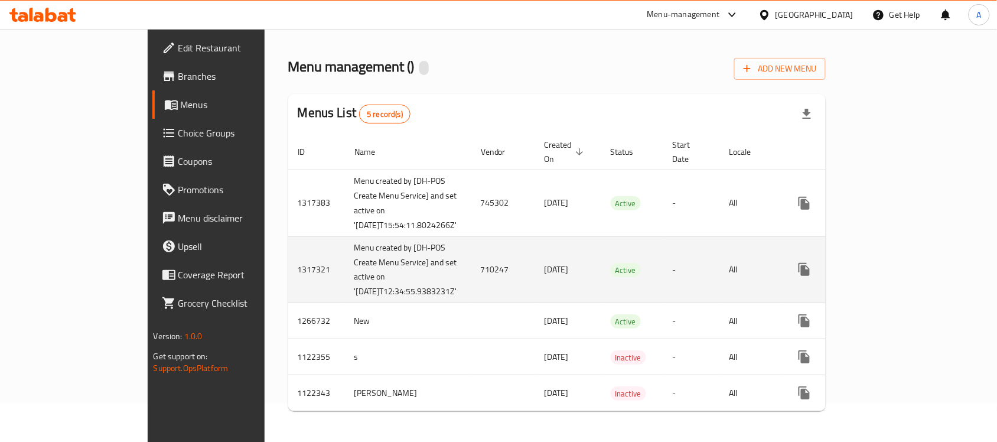
scroll to position [59, 0]
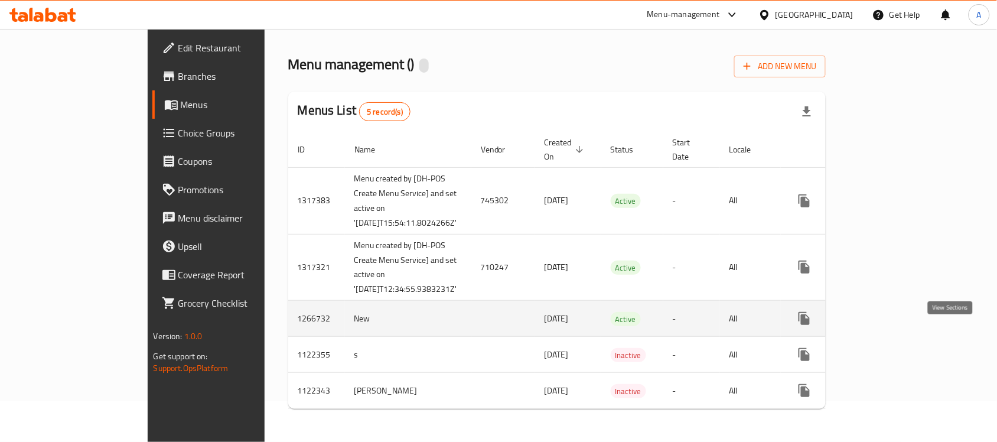
click at [896, 313] on icon "enhanced table" at bounding box center [889, 318] width 14 height 14
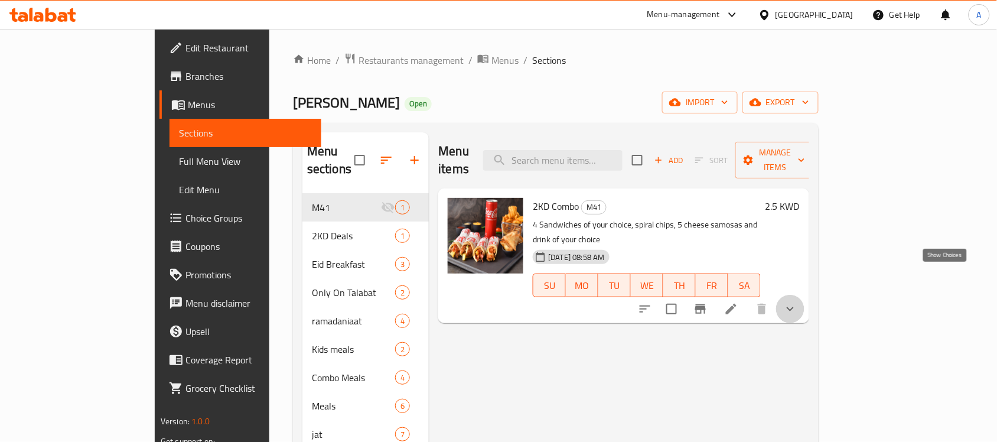
click at [797, 302] on icon "show more" at bounding box center [790, 309] width 14 height 14
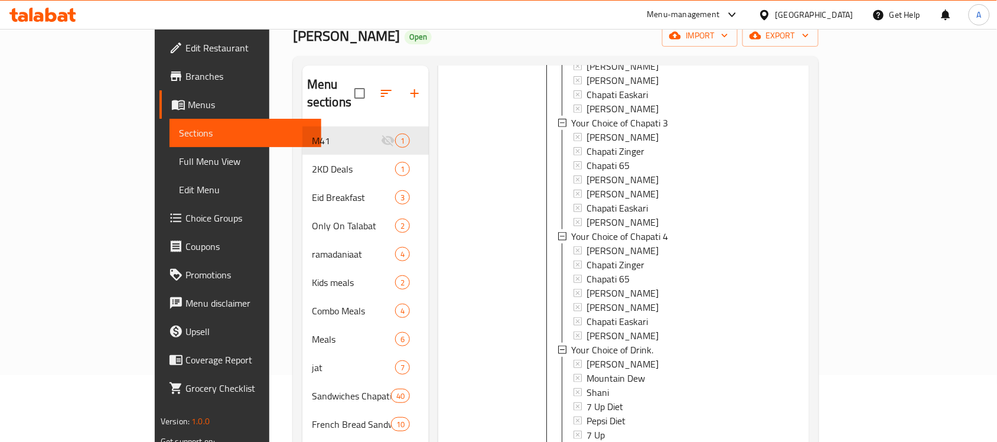
scroll to position [196, 0]
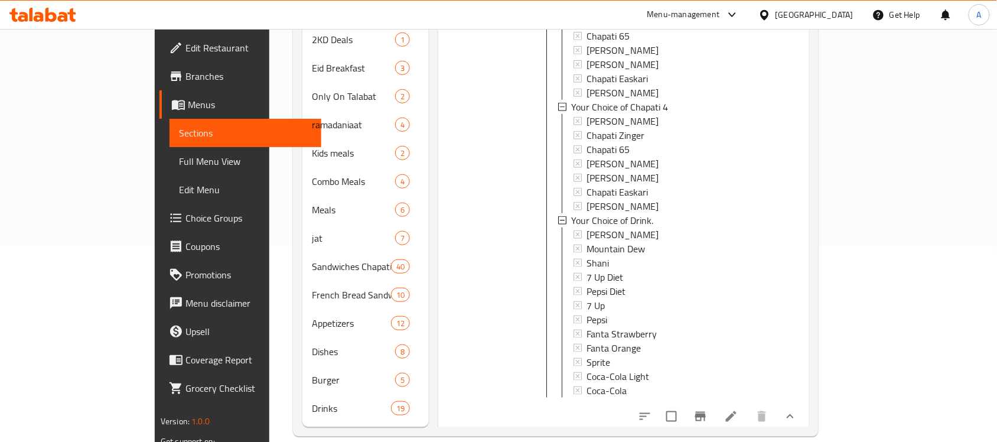
click at [736, 411] on icon at bounding box center [731, 416] width 11 height 11
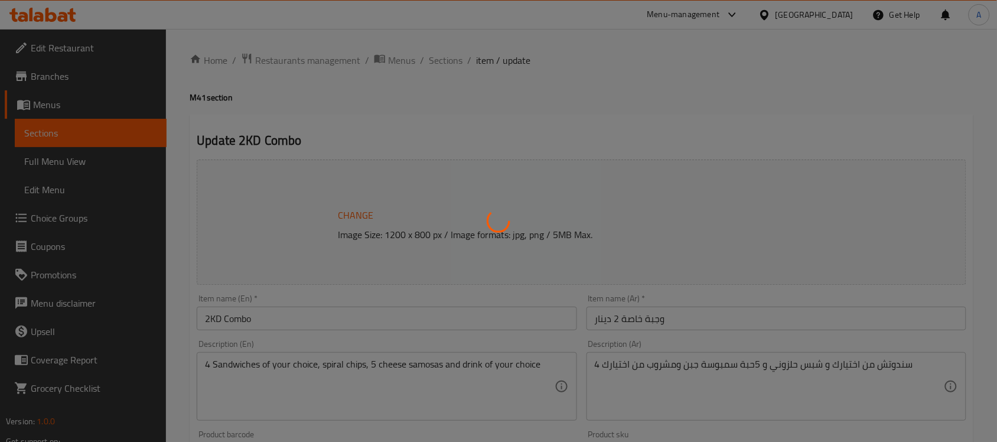
type input "اختيارك من تشاباتي 1"
type input "1"
type input "اختيارك من تشاباتي 2"
type input "1"
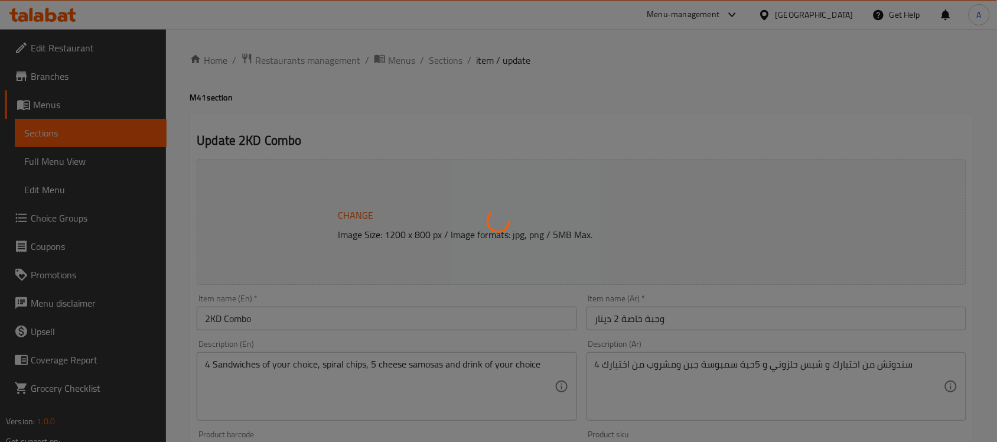
type input "1"
type input "اختيارك من تشاباتي 3"
type input "1"
type input "اختيارك من تشاباتي 4"
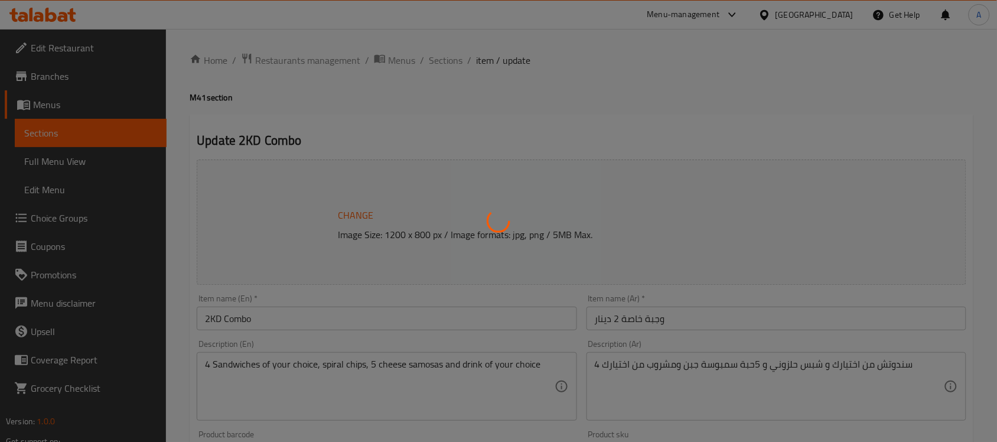
type input "1"
type input "اختيارك من المشروب."
type input "1"
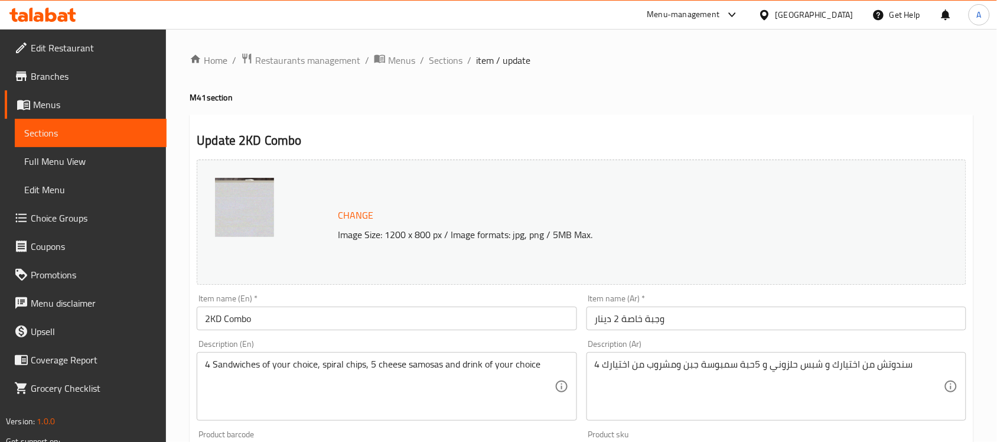
click at [423, 63] on ol "Home / Restaurants management / Menus / Sections / item / update" at bounding box center [582, 60] width 784 height 15
click at [429, 61] on span "Sections" at bounding box center [446, 60] width 34 height 14
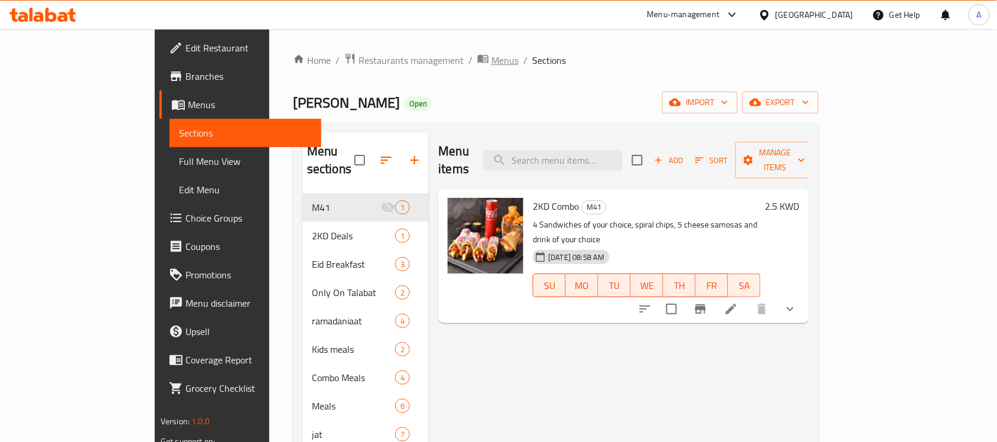
click at [491, 63] on span "Menus" at bounding box center [504, 60] width 27 height 14
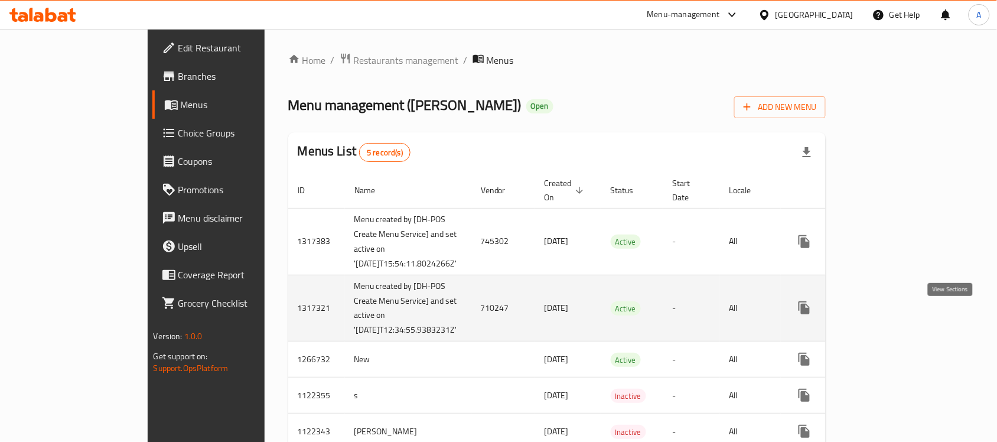
click at [896, 312] on icon "enhanced table" at bounding box center [889, 308] width 14 height 14
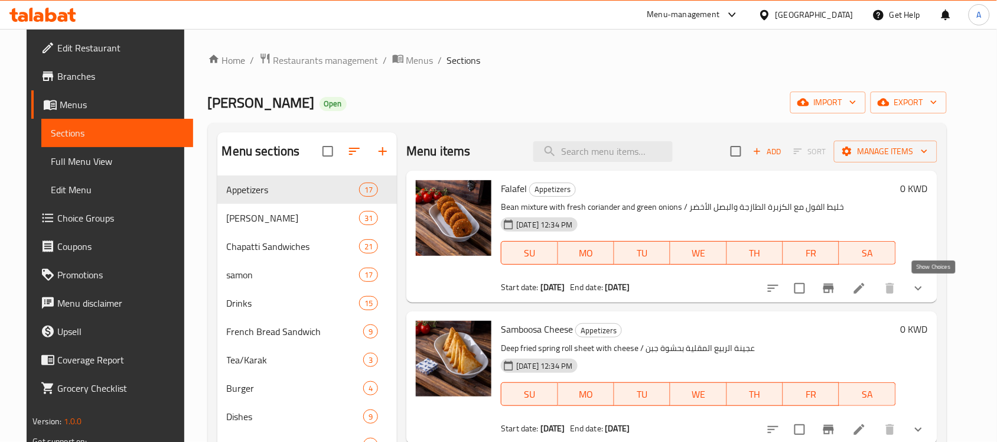
click at [925, 284] on icon "show more" at bounding box center [918, 288] width 14 height 14
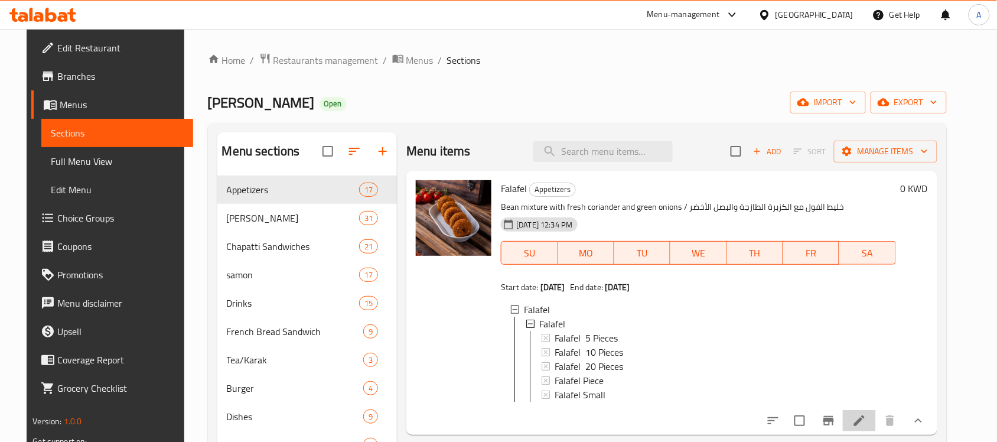
click at [864, 426] on icon at bounding box center [859, 420] width 11 height 11
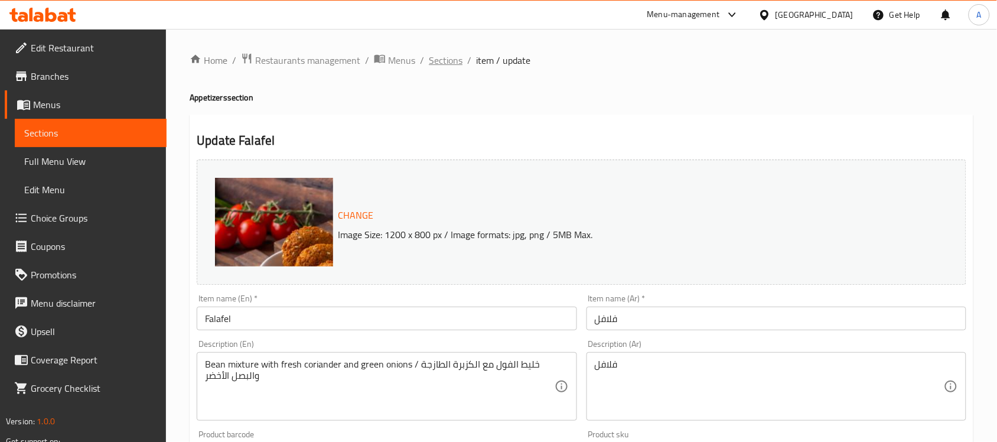
click at [452, 55] on span "Sections" at bounding box center [446, 60] width 34 height 14
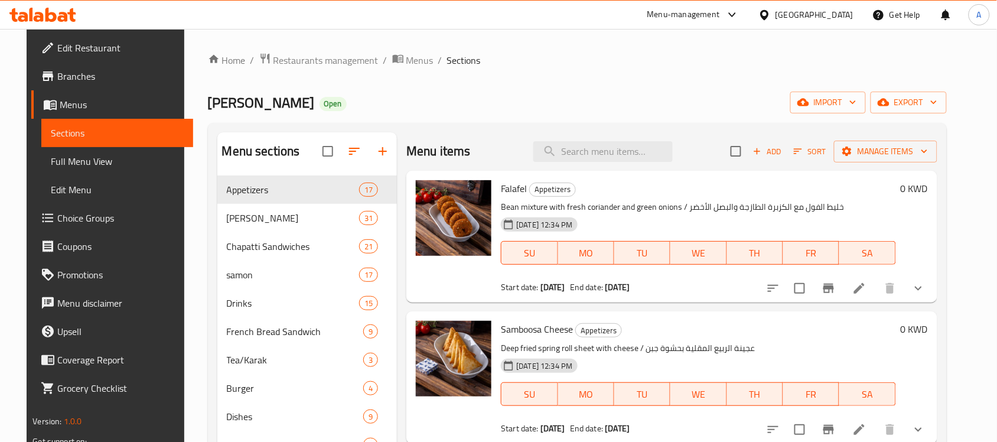
click at [385, 51] on div "Home / Restaurants management / Menus / Sections Chapatti Rashid Open import ex…" at bounding box center [577, 318] width 786 height 578
click at [406, 55] on span "Menus" at bounding box center [419, 60] width 27 height 14
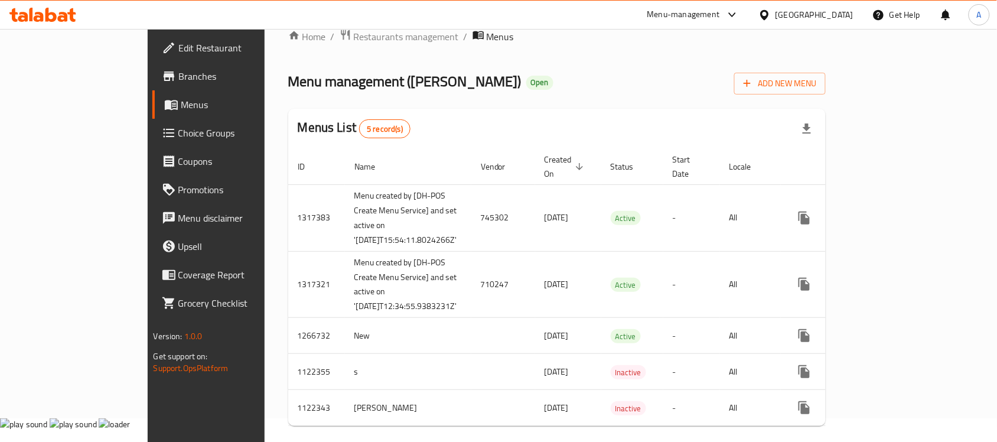
scroll to position [59, 0]
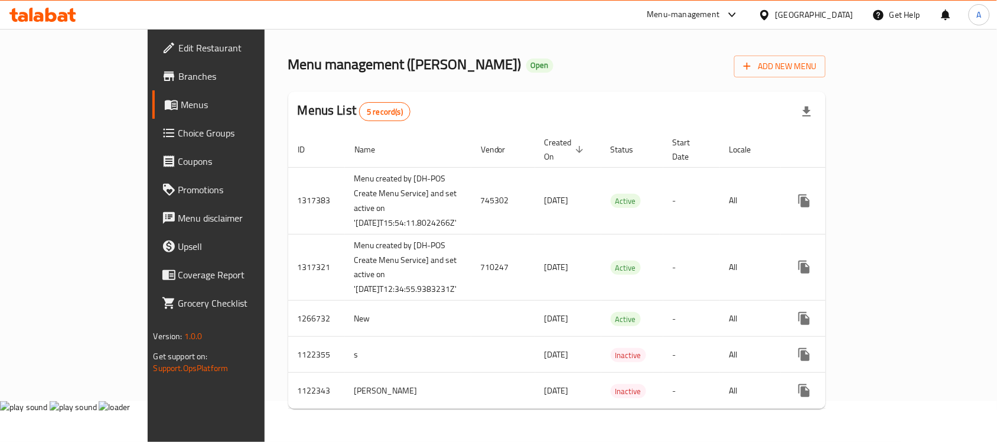
click at [639, 70] on div "Home / Restaurants management / Menus Menu management ( Chapatti Rashid ) Open …" at bounding box center [557, 215] width 538 height 406
